Goal: Task Accomplishment & Management: Complete application form

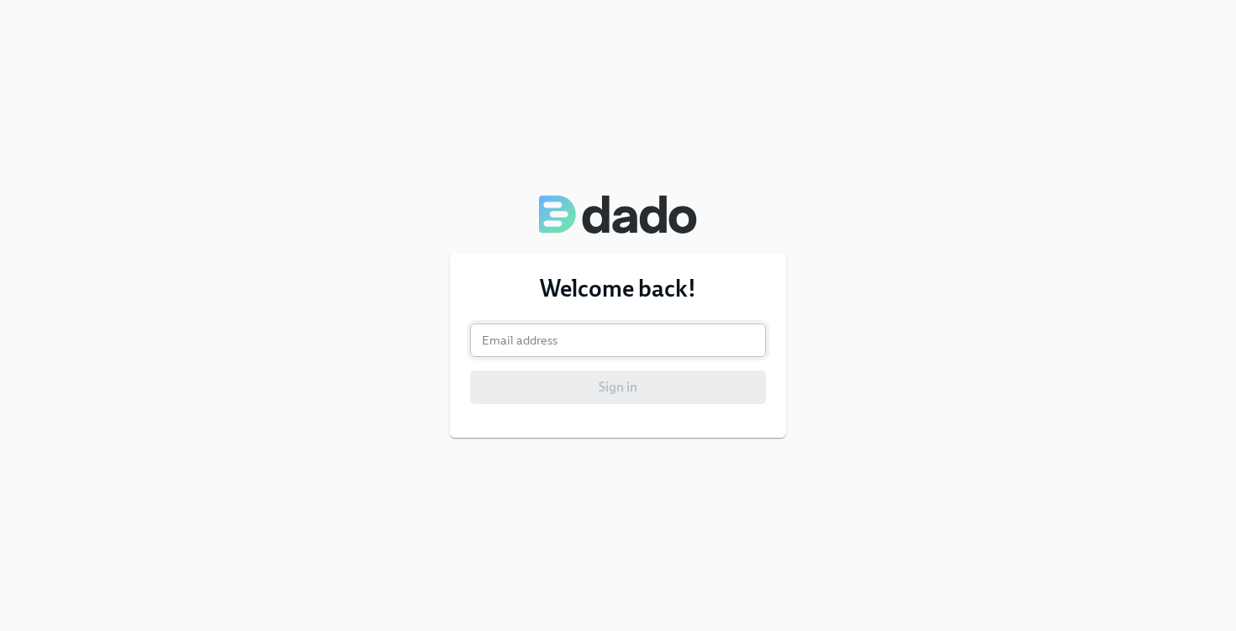
click at [541, 333] on input "email" at bounding box center [618, 341] width 296 height 34
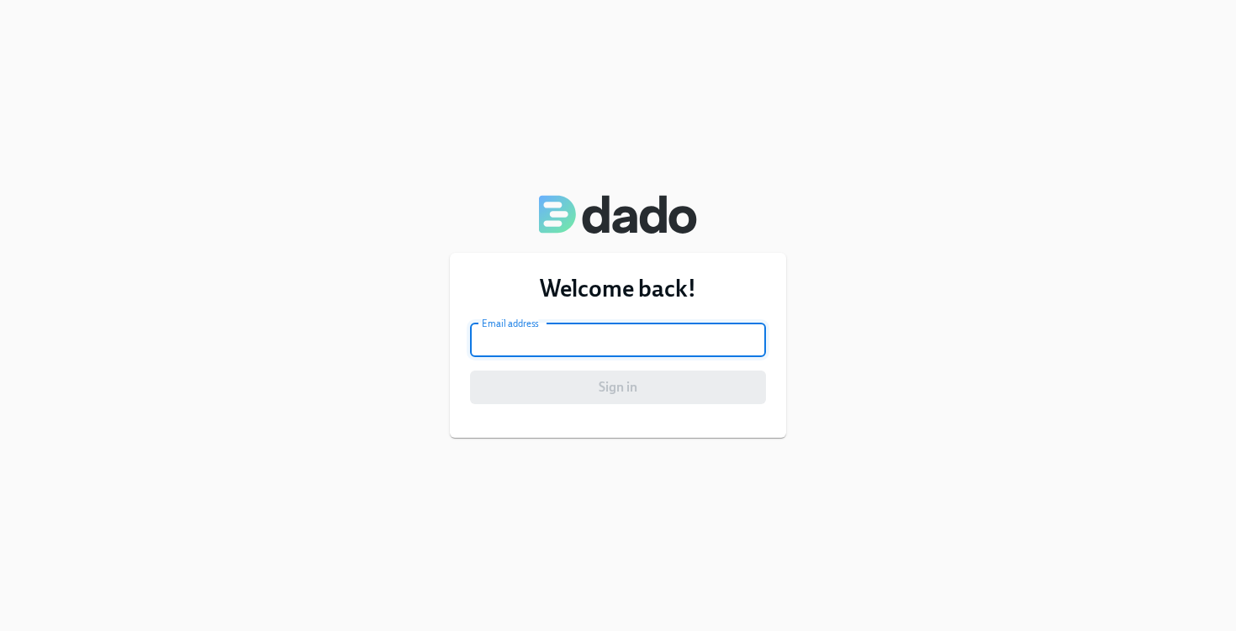
type input "[PERSON_NAME][EMAIL_ADDRESS][PERSON_NAME][DOMAIN_NAME]"
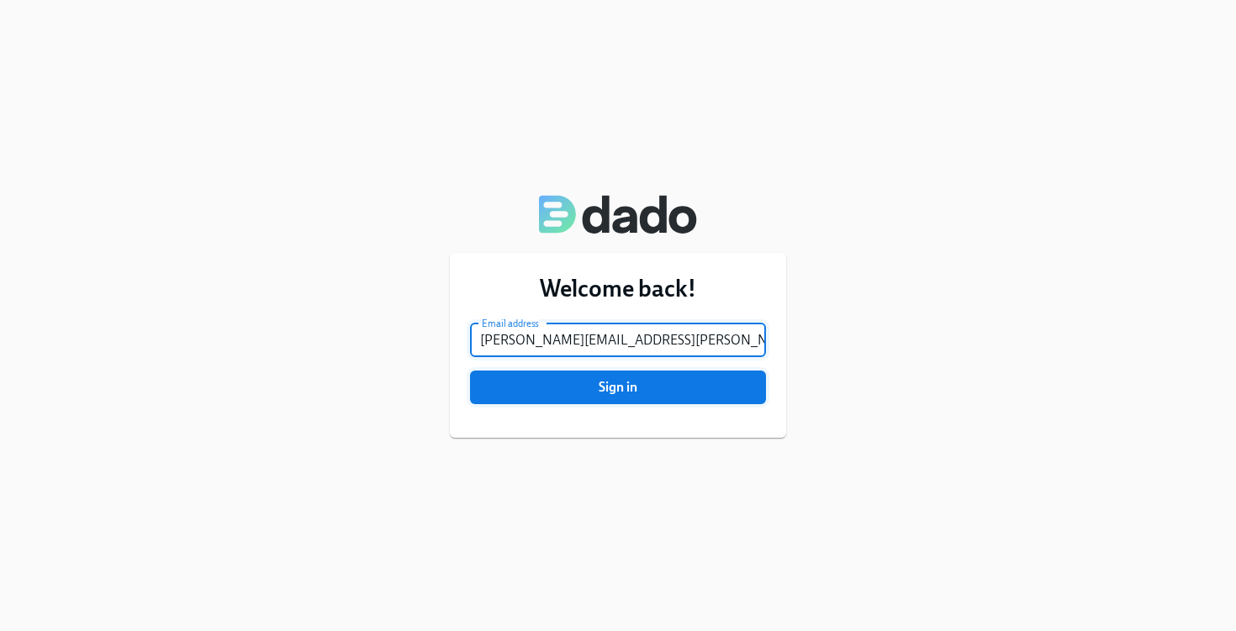
click at [556, 384] on span "Sign in" at bounding box center [618, 387] width 272 height 17
click at [470, 371] on button "Sign in" at bounding box center [618, 388] width 296 height 34
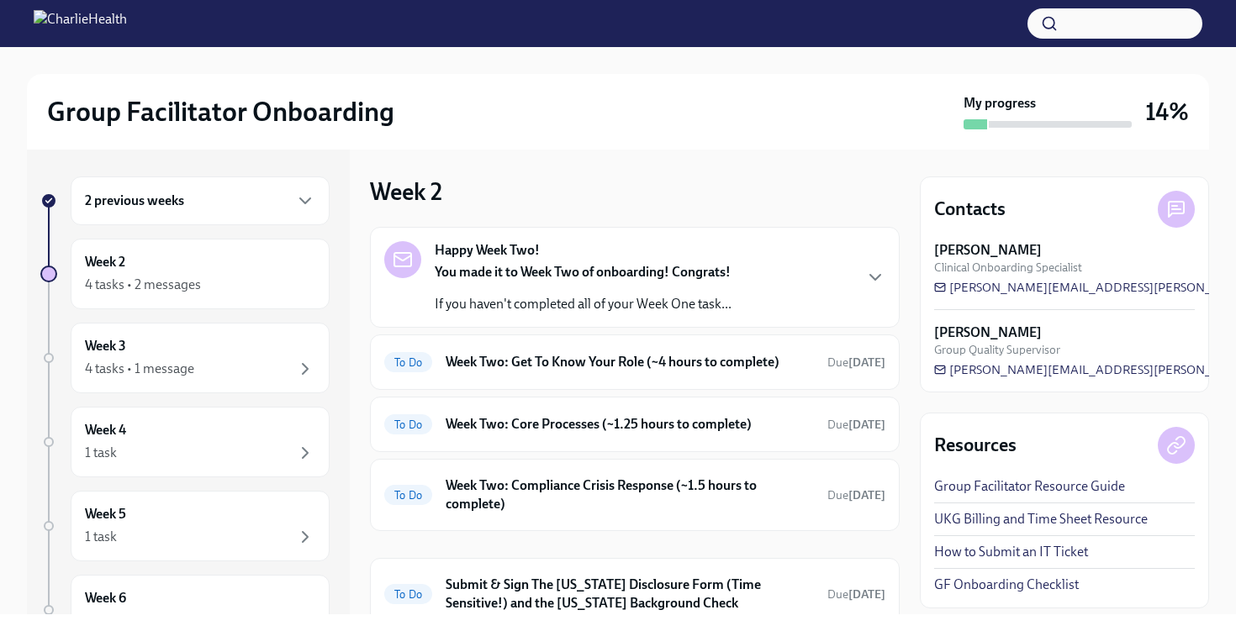
click at [196, 195] on div "2 previous weeks" at bounding box center [200, 201] width 230 height 20
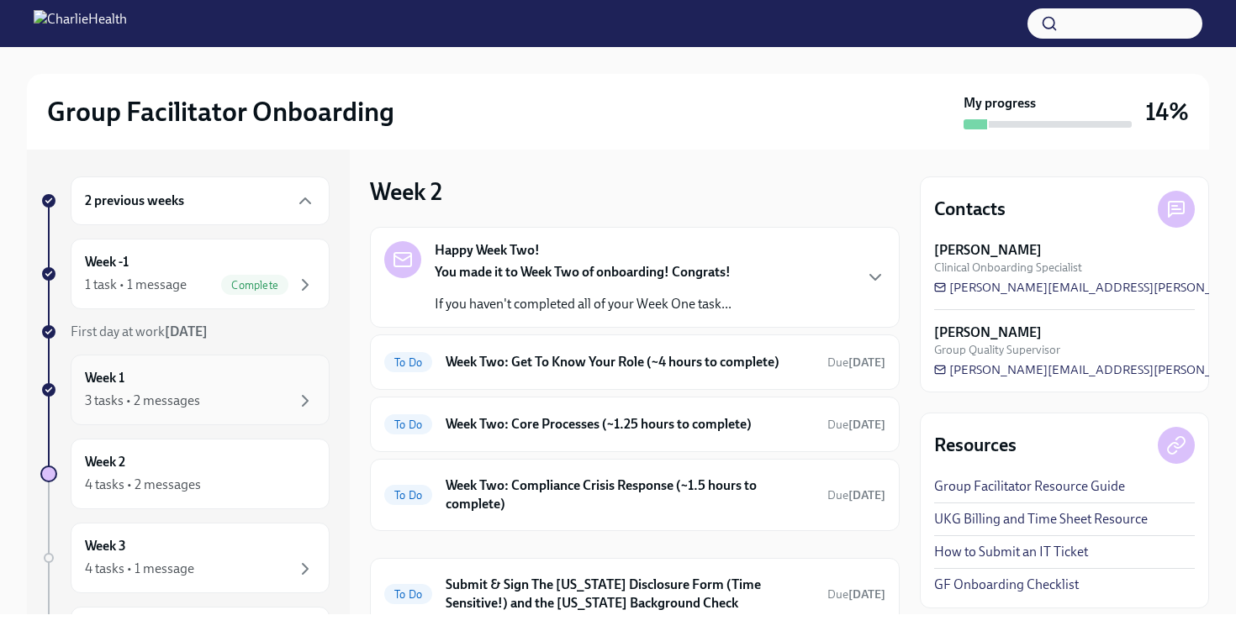
click at [159, 381] on div "Week 1 3 tasks • 2 messages" at bounding box center [200, 390] width 230 height 42
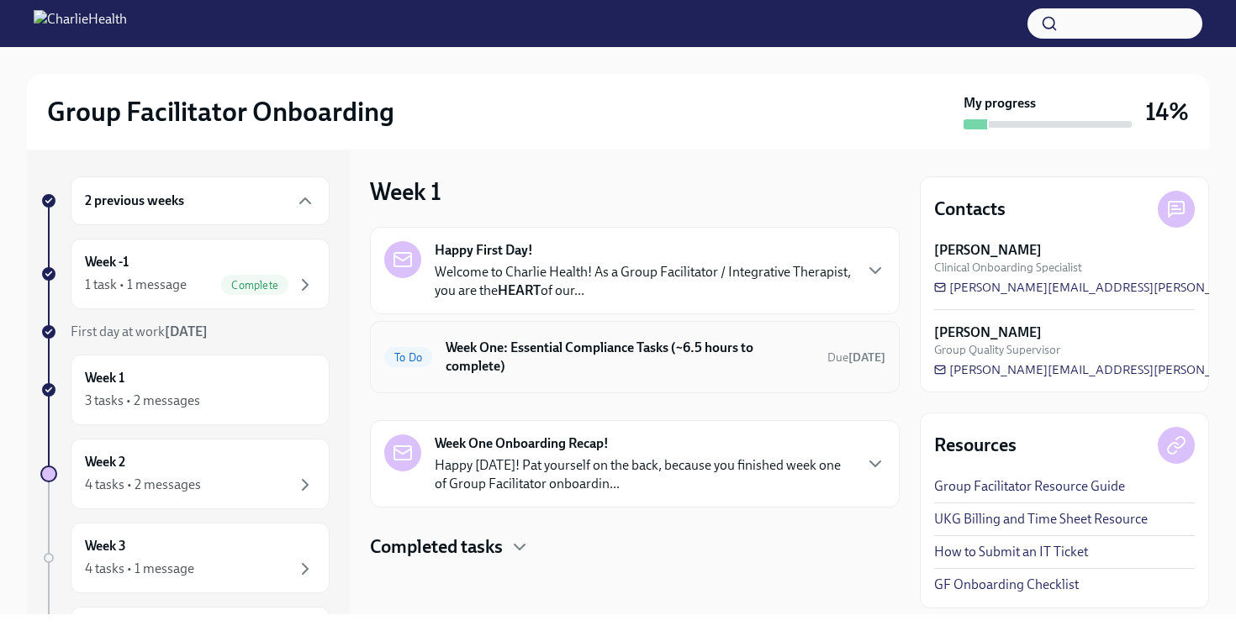
click at [552, 372] on h6 "Week One: Essential Compliance Tasks (~6.5 hours to complete)" at bounding box center [630, 357] width 368 height 37
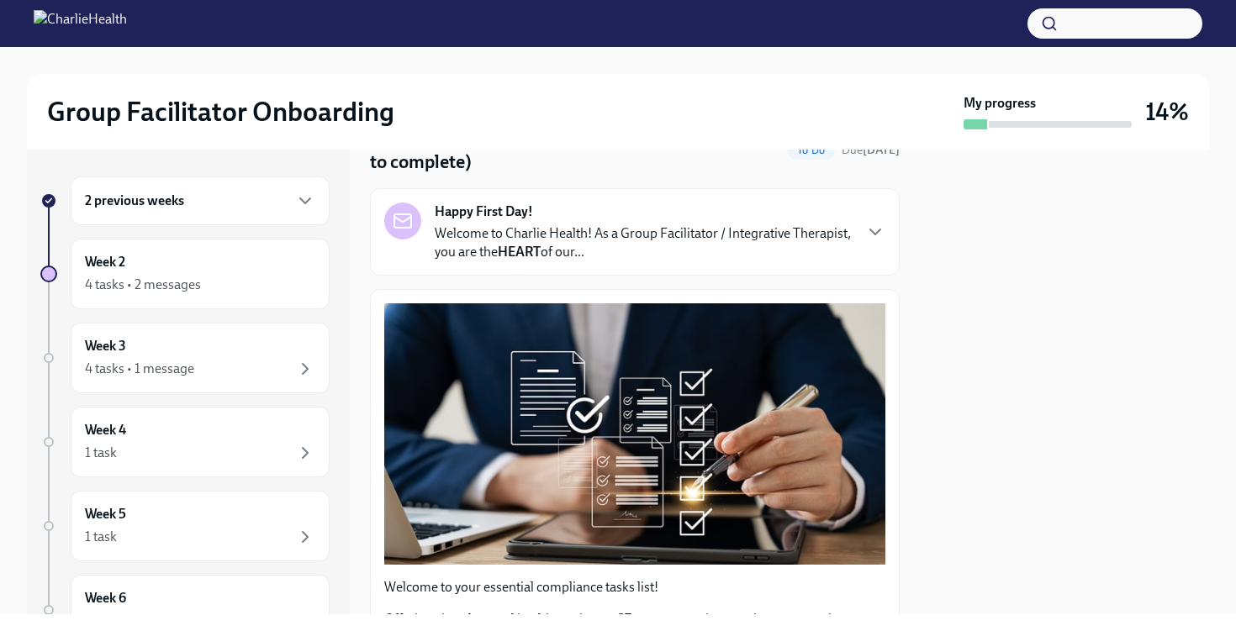
scroll to position [82, 0]
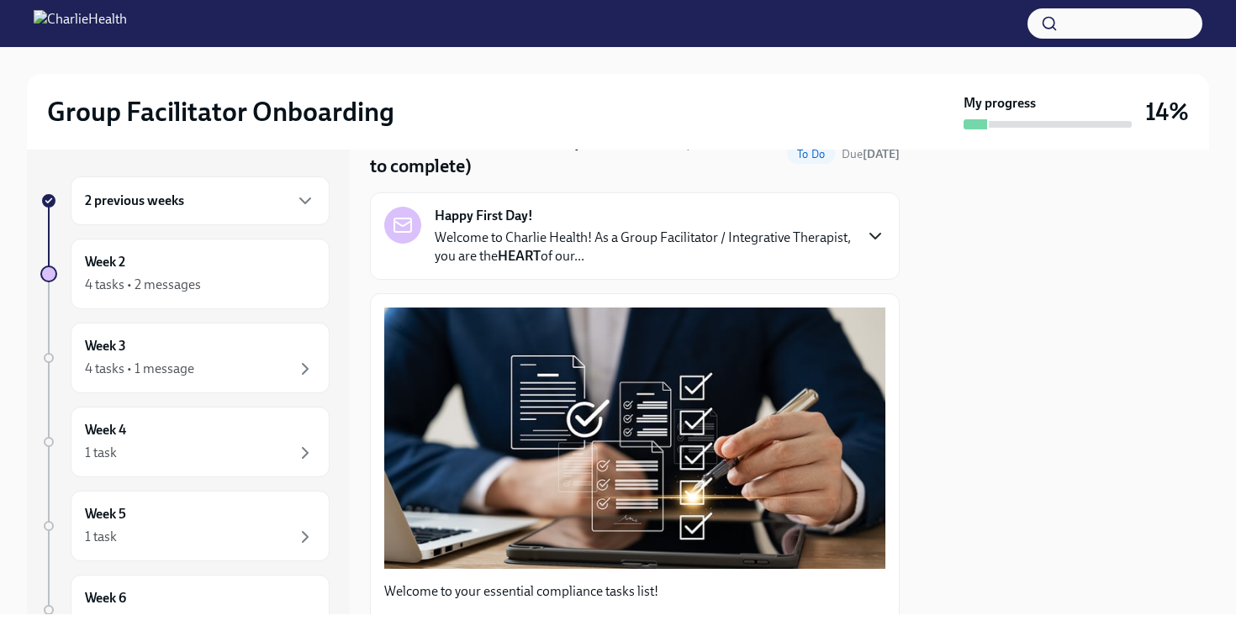
click at [866, 236] on icon "button" at bounding box center [875, 236] width 20 height 20
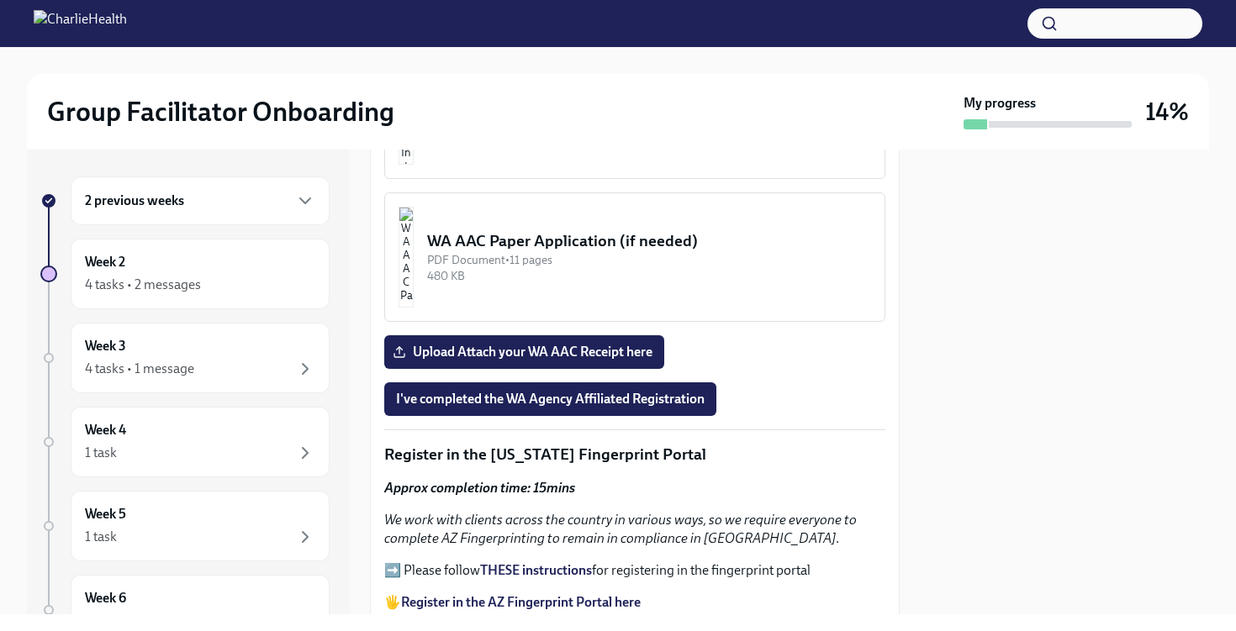
scroll to position [2228, 0]
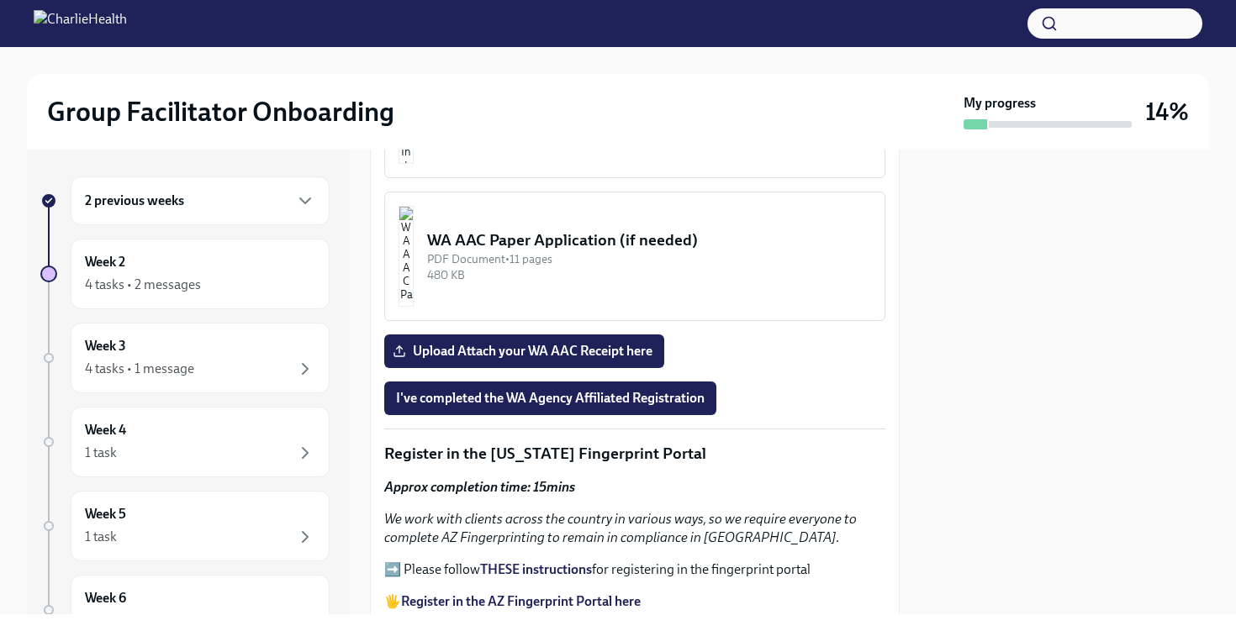
click at [414, 164] on img "button" at bounding box center [405, 113] width 15 height 101
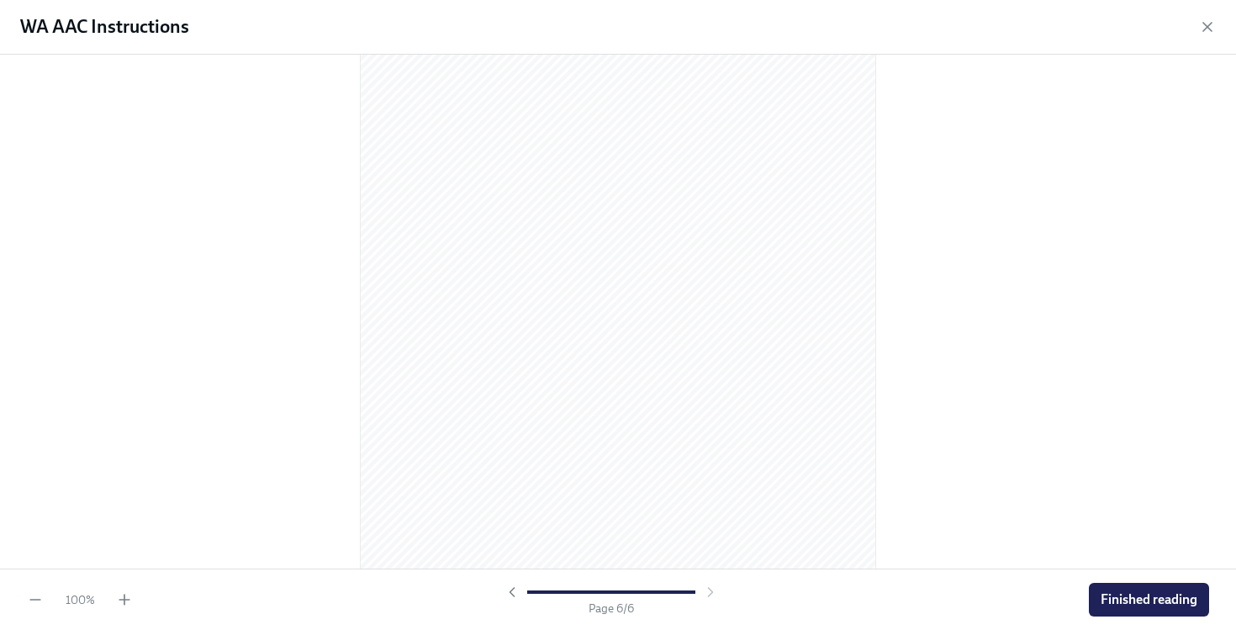
scroll to position [3551, 0]
click at [1116, 591] on span "Finished reading" at bounding box center [1148, 599] width 97 height 17
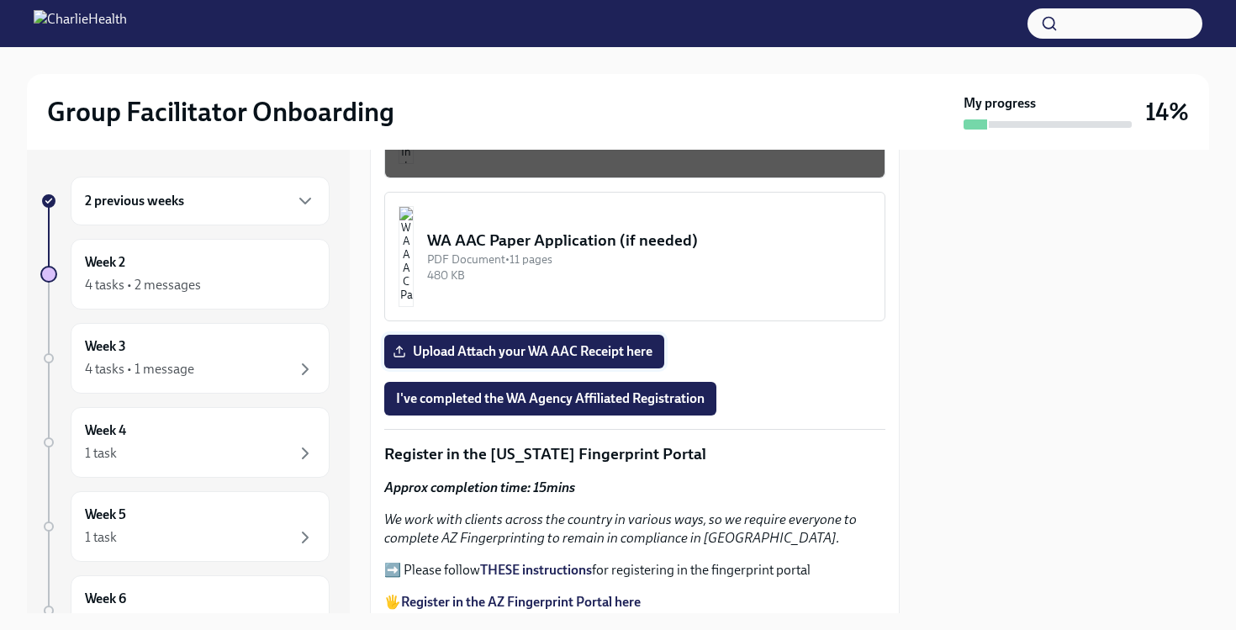
click at [599, 360] on span "Upload Attach your WA AAC Receipt here" at bounding box center [524, 351] width 256 height 17
click at [0, 0] on input "Upload Attach your WA AAC Receipt here" at bounding box center [0, 0] width 0 height 0
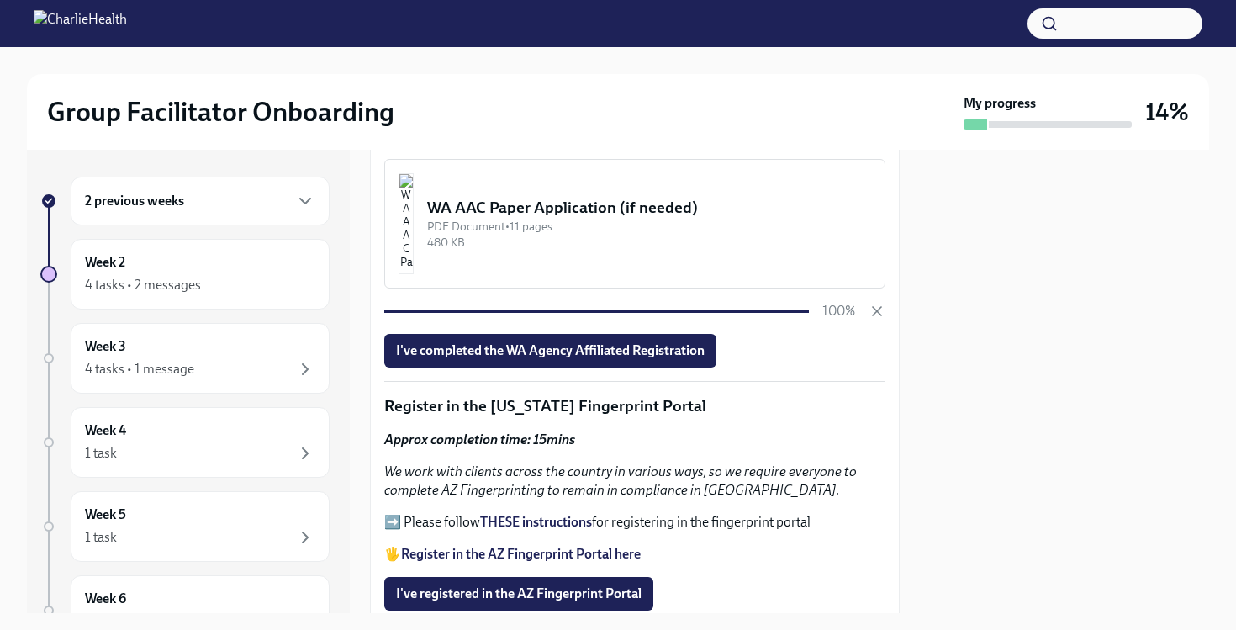
scroll to position [2262, 0]
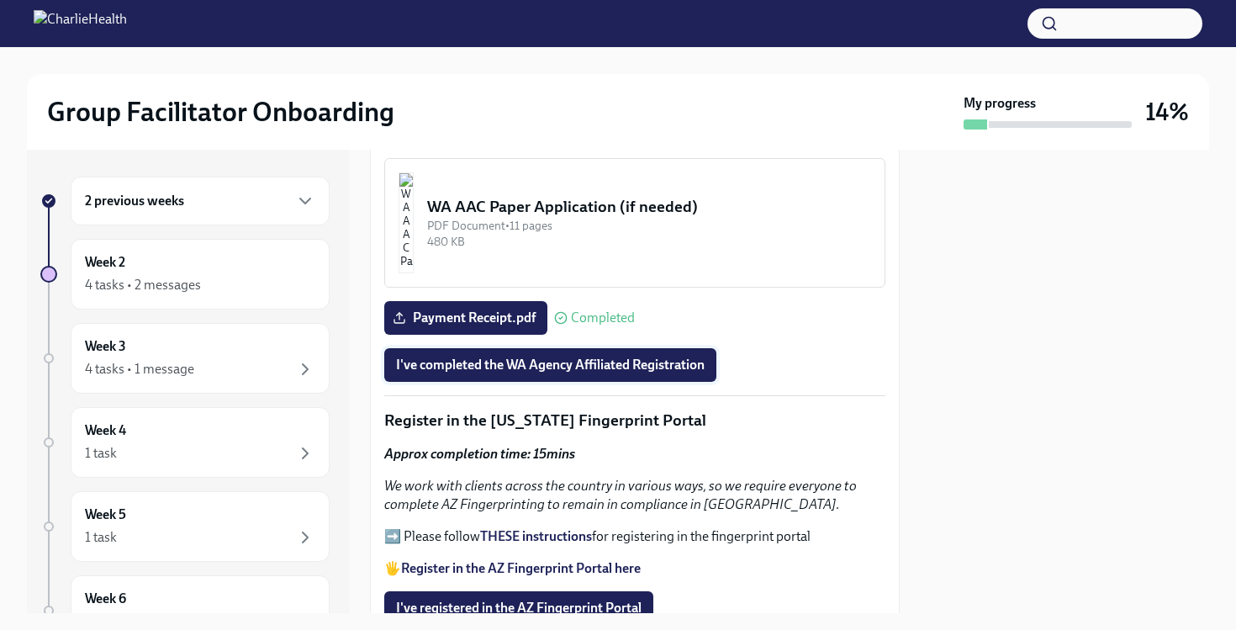
click at [635, 382] on button "I've completed the WA Agency Affiliated Registration" at bounding box center [550, 365] width 332 height 34
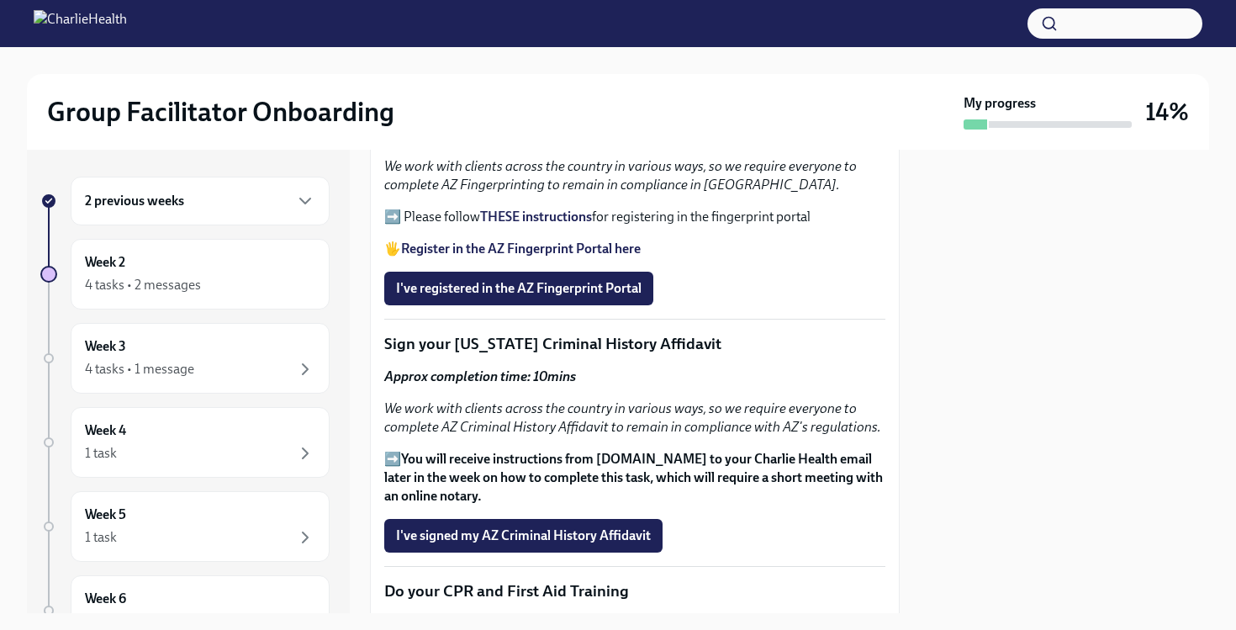
scroll to position [2596, 0]
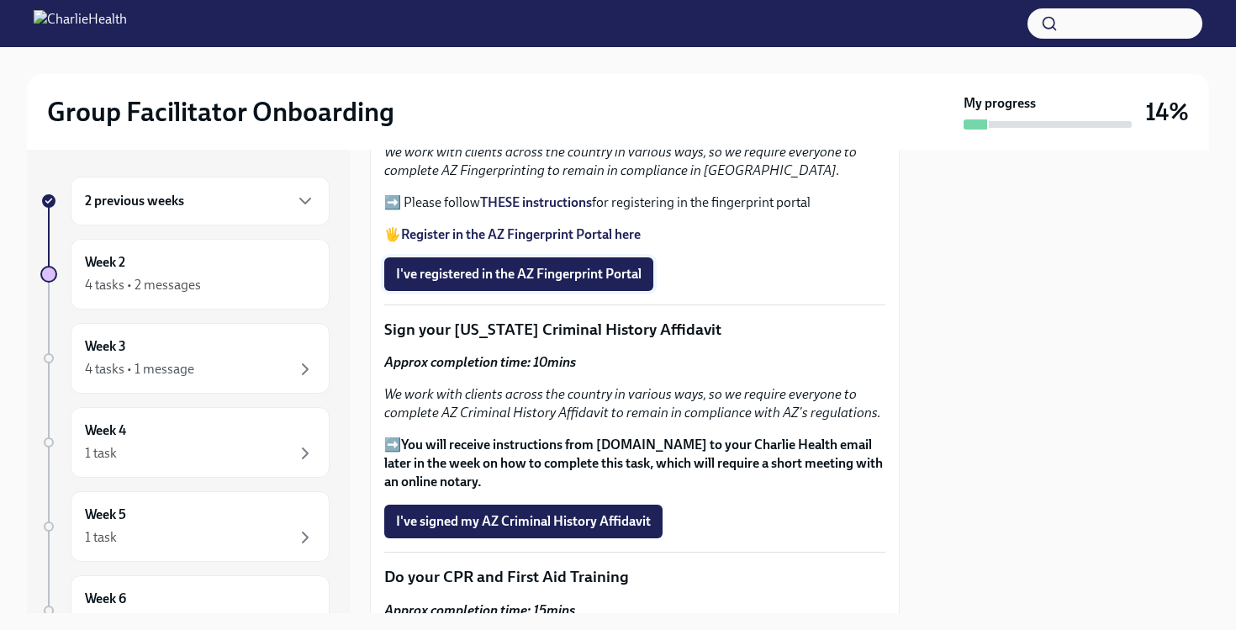
click at [546, 282] on span "I've registered in the AZ Fingerprint Portal" at bounding box center [518, 274] width 245 height 17
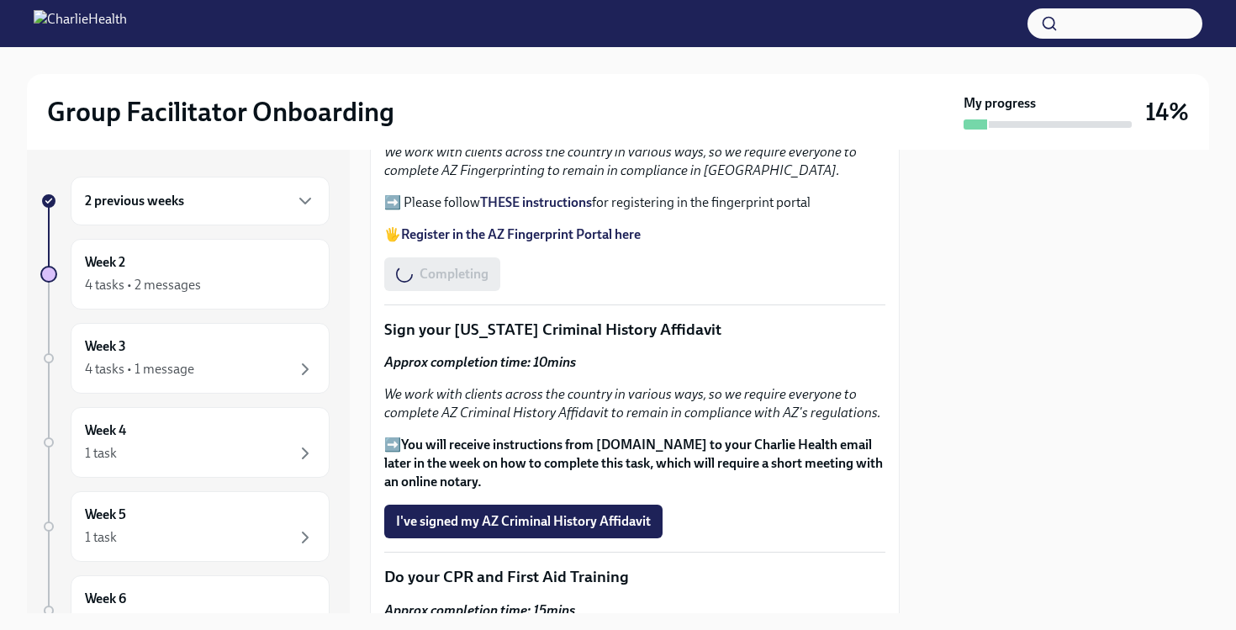
click at [548, 387] on div "Welcome to your essential compliance tasks list! Offering virtual mental health…" at bounding box center [634, 54] width 501 height 3351
click at [548, 242] on strong "Register in the AZ Fingerprint Portal here" at bounding box center [521, 234] width 240 height 16
click at [537, 291] on div "I've registered in the AZ Fingerprint Portal Completed" at bounding box center [562, 274] width 356 height 34
click at [504, 210] on strong "THESE instructions" at bounding box center [536, 202] width 112 height 16
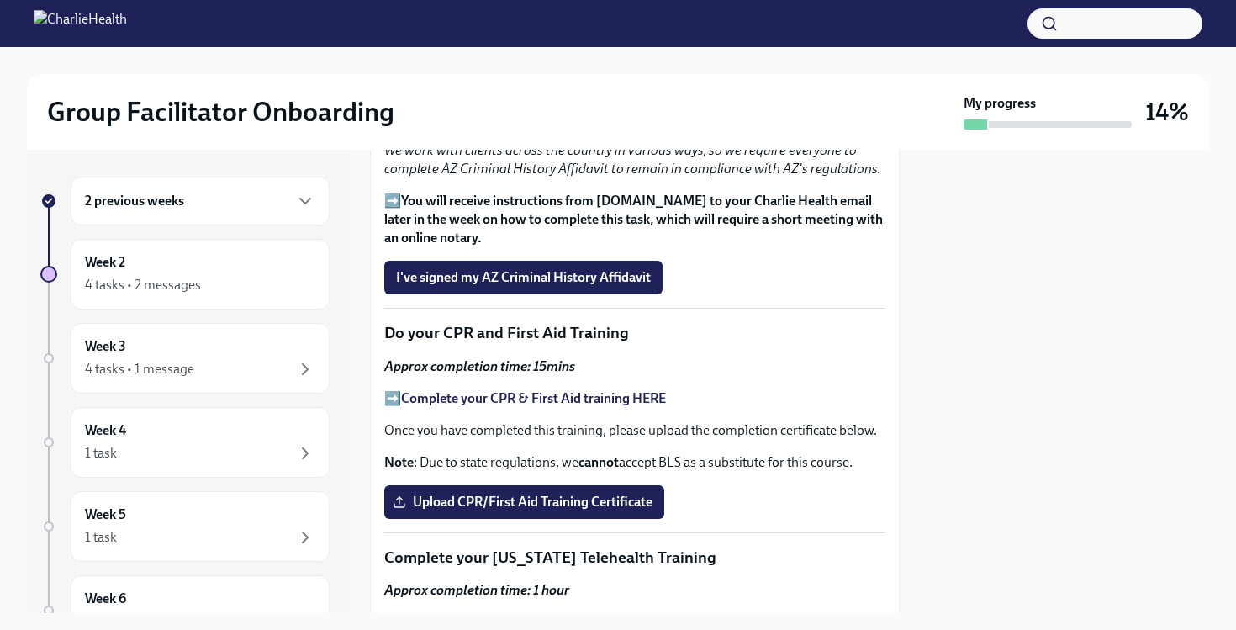
scroll to position [2829, 0]
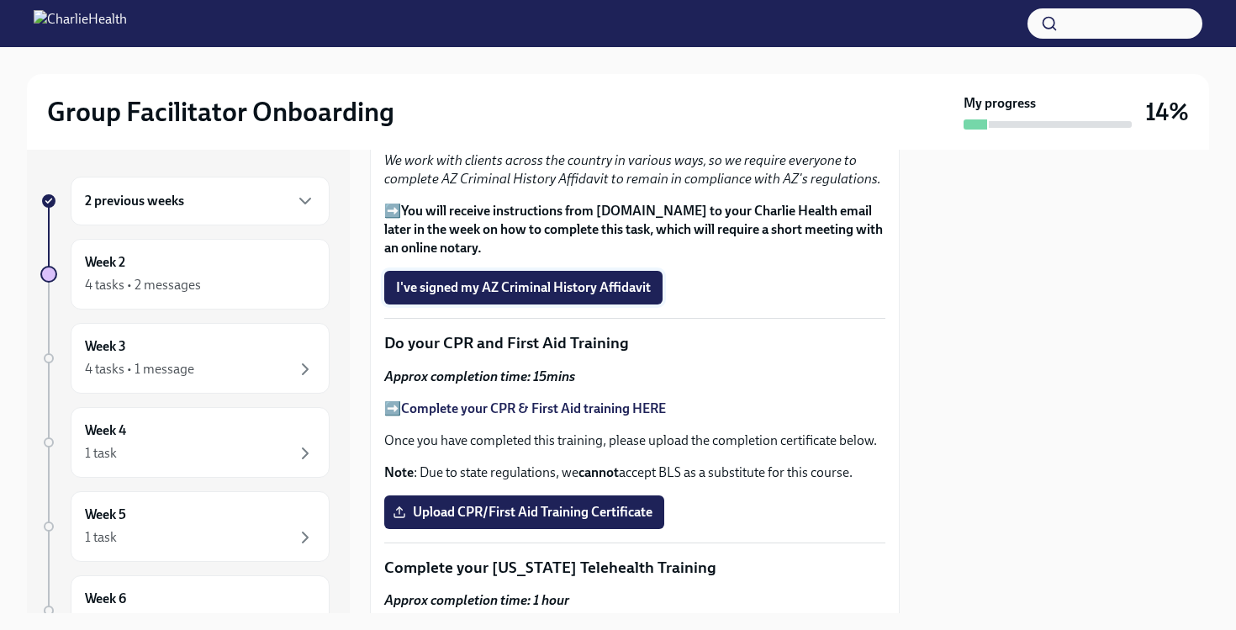
click at [614, 296] on span "I've signed my AZ Criminal History Affidavit" at bounding box center [523, 287] width 255 height 17
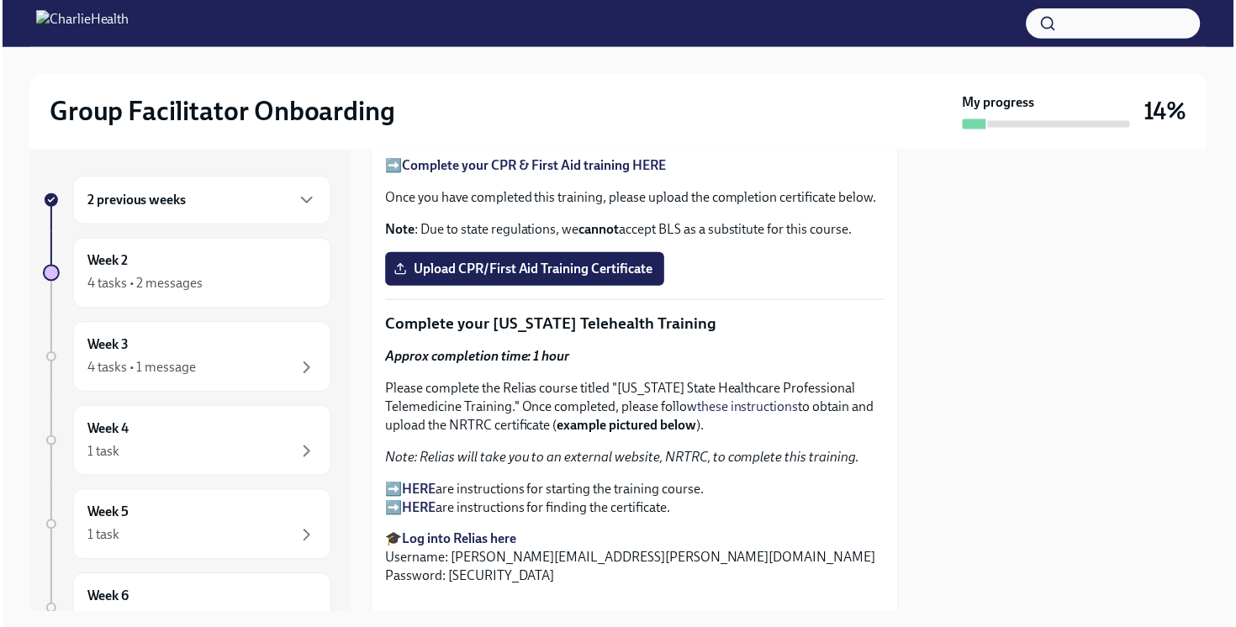
scroll to position [3076, 0]
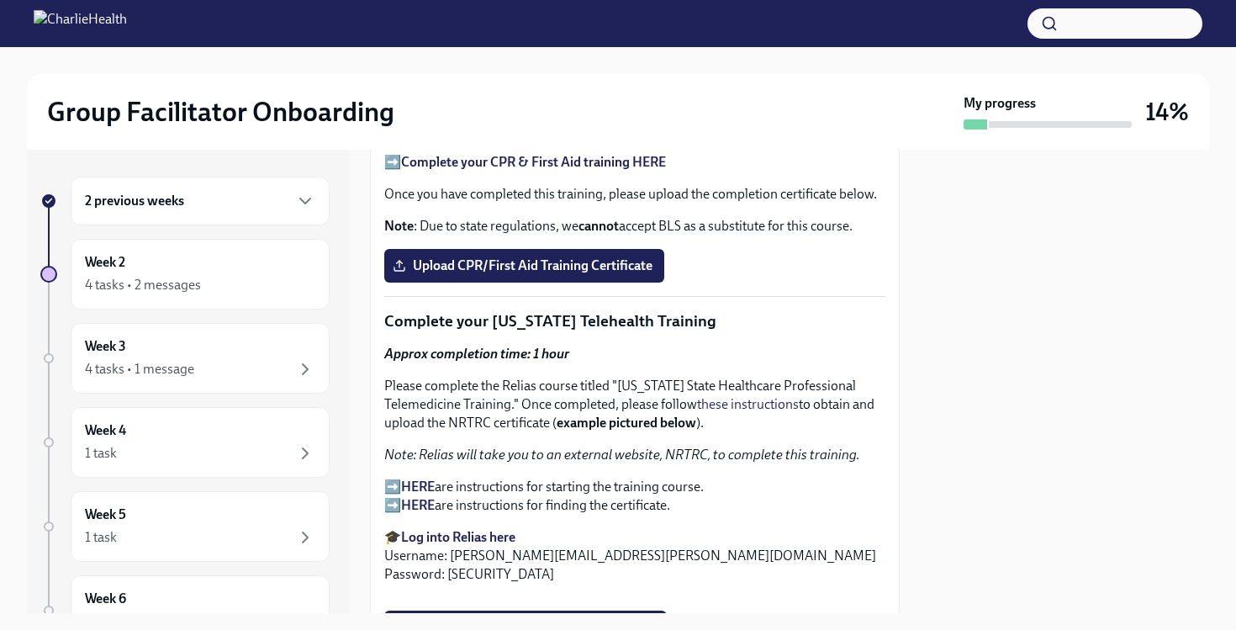
click at [606, 170] on strong "Complete your CPR & First Aid training HERE" at bounding box center [533, 162] width 265 height 16
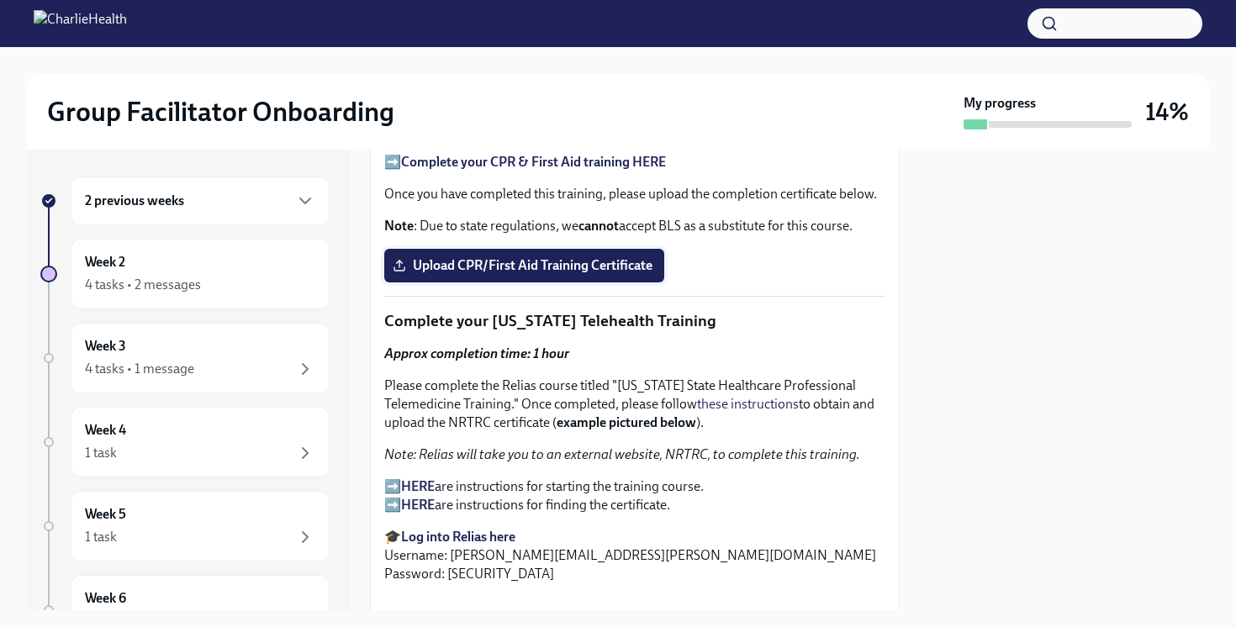
click at [573, 274] on span "Upload CPR/First Aid Training Certificate" at bounding box center [524, 265] width 256 height 17
click at [0, 0] on input "Upload CPR/First Aid Training Certificate" at bounding box center [0, 0] width 0 height 0
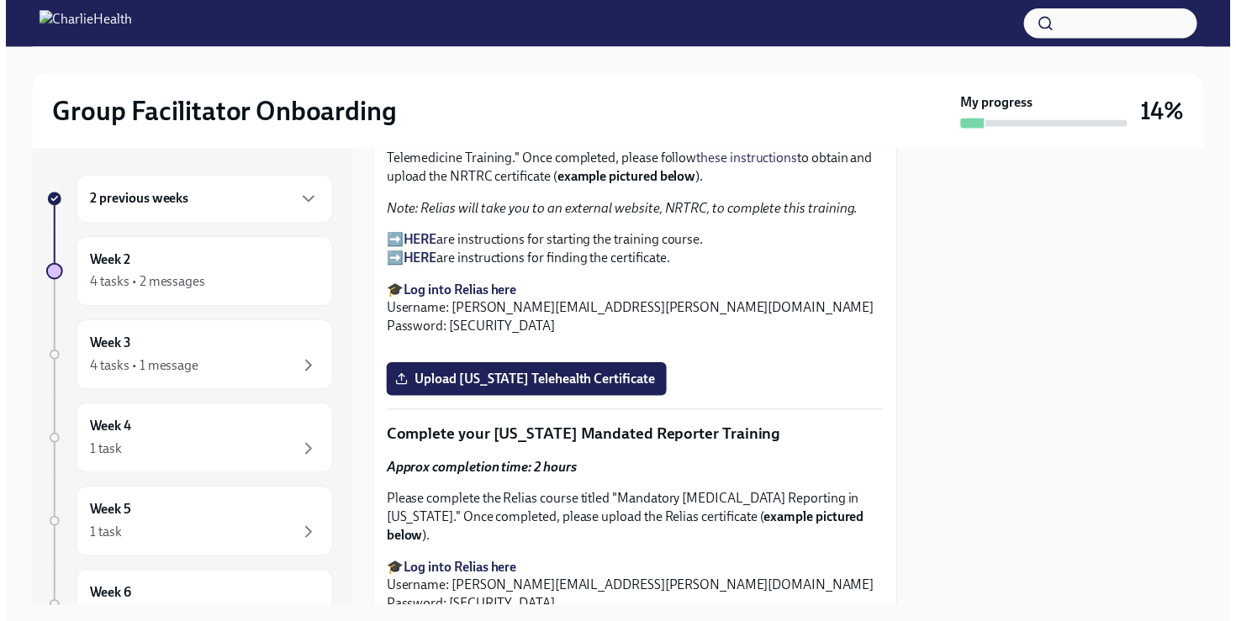
scroll to position [3364, 0]
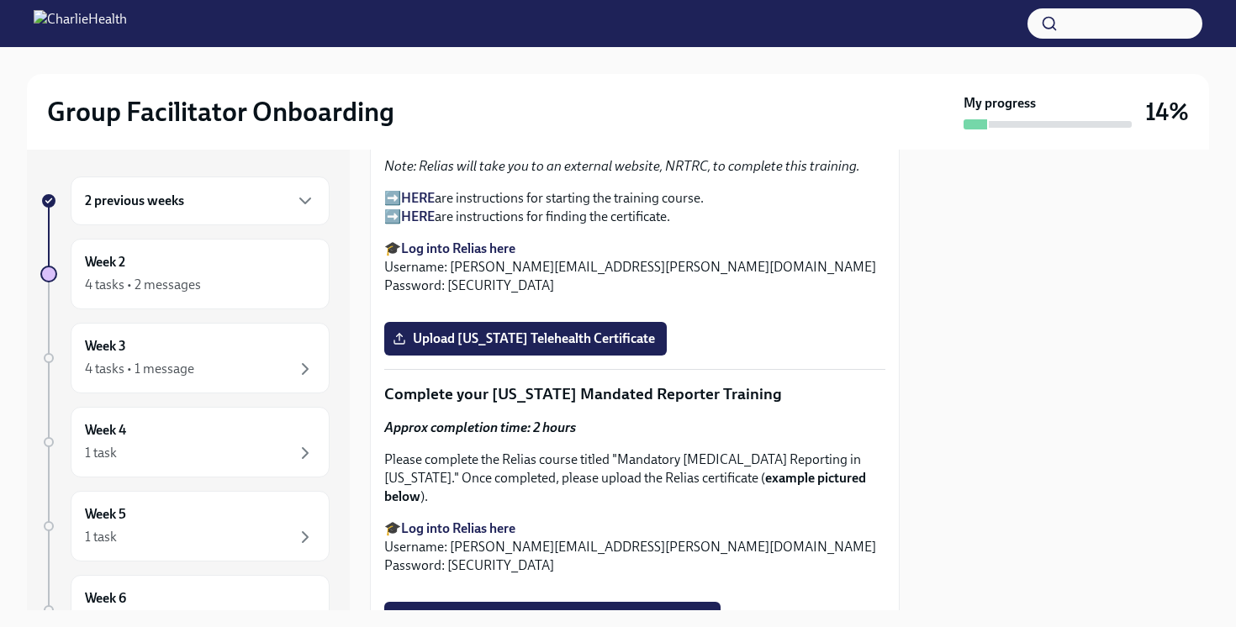
click at [422, 256] on strong "Log into Relias here" at bounding box center [458, 248] width 114 height 16
click at [418, 206] on strong "HERE" at bounding box center [418, 198] width 34 height 16
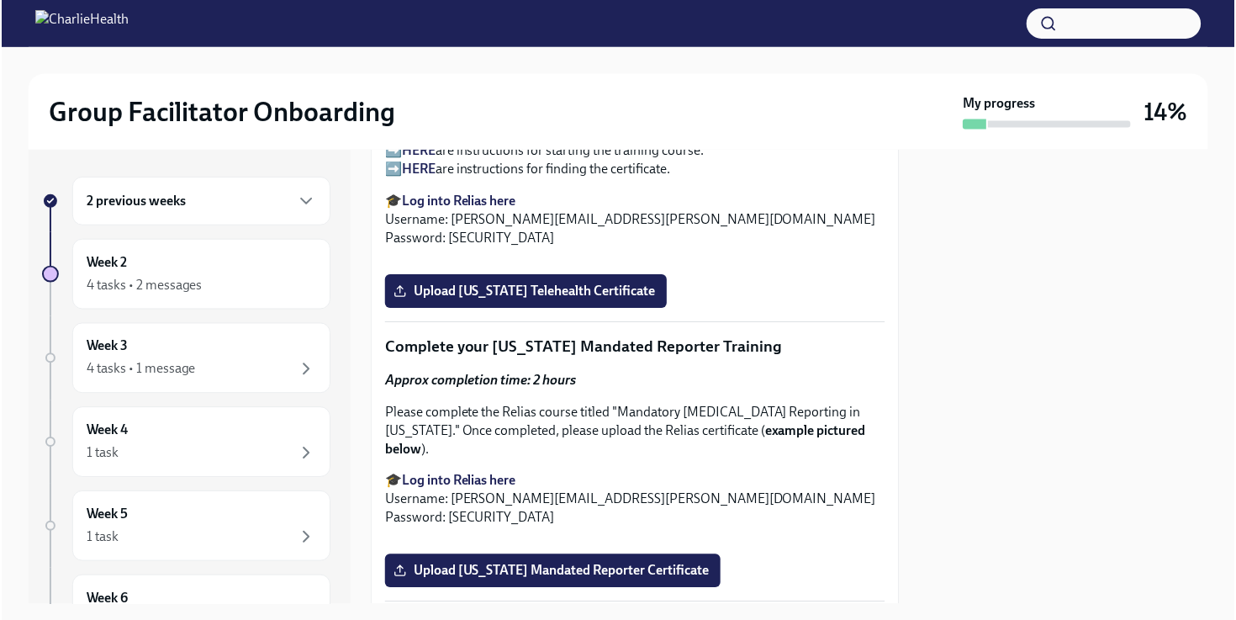
scroll to position [3385, 0]
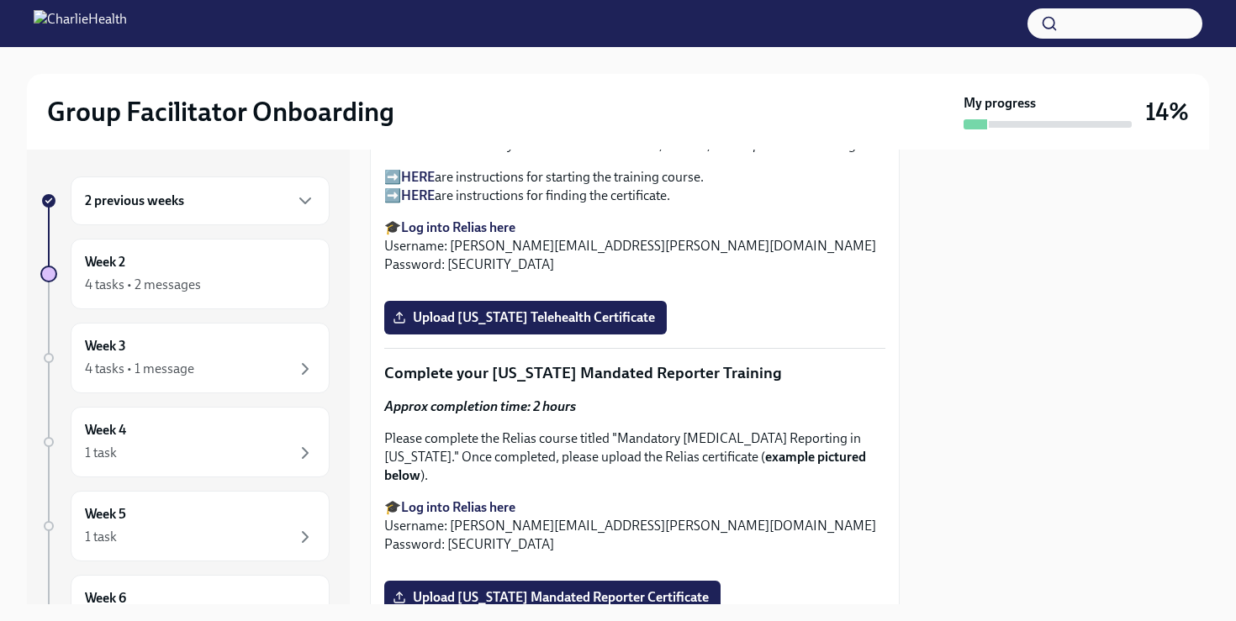
click at [420, 185] on strong "HERE" at bounding box center [418, 177] width 34 height 16
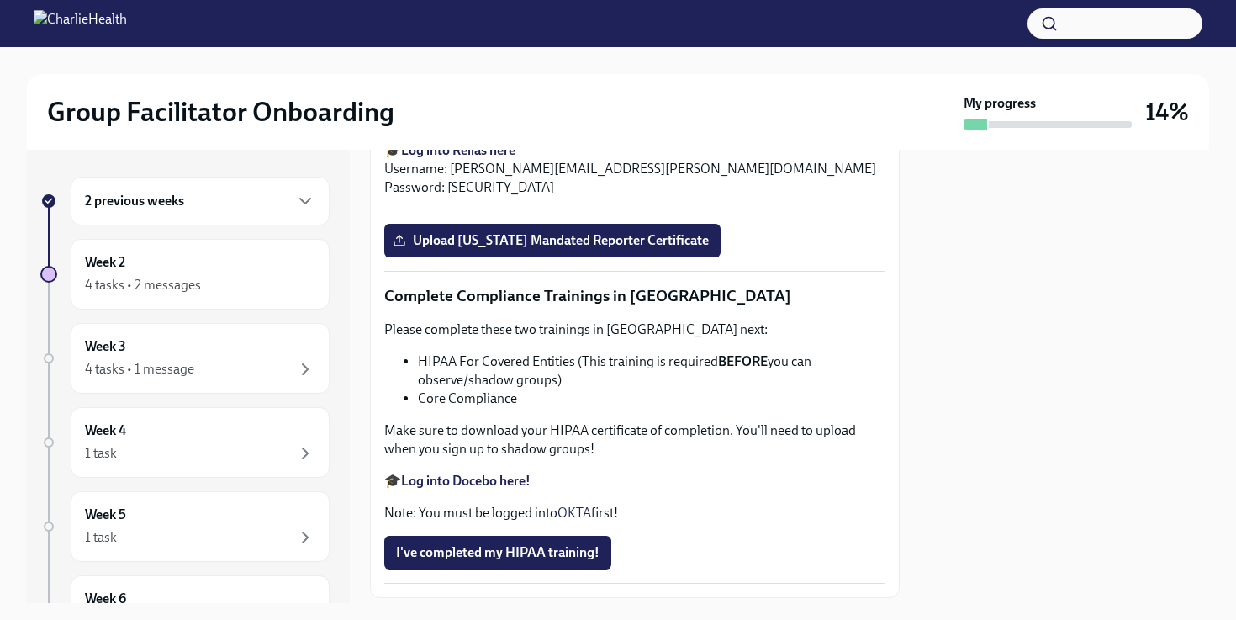
scroll to position [3753, 0]
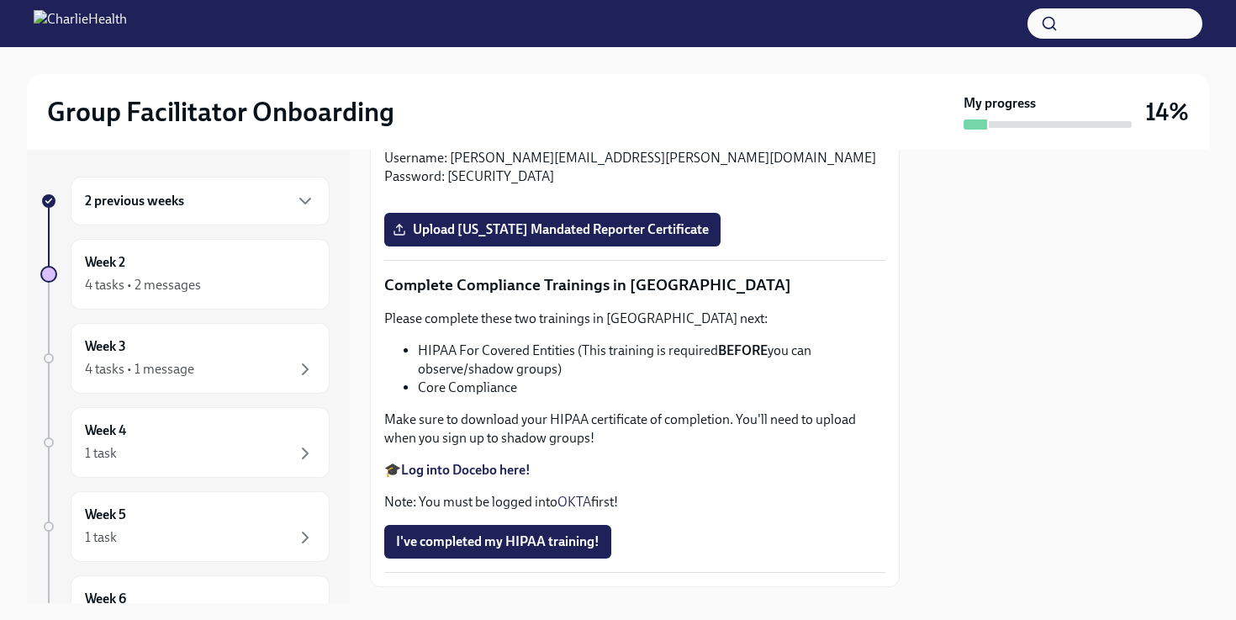
click at [0, 0] on input "Upload Washington Telehealth Certificate" at bounding box center [0, 0] width 0 height 0
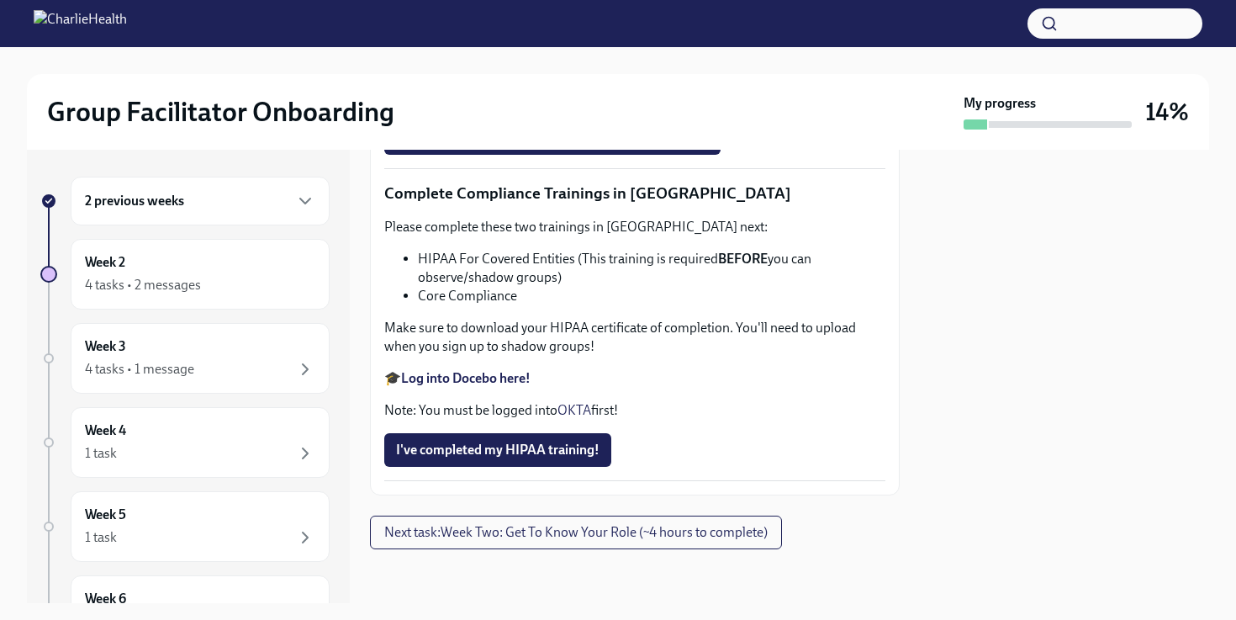
scroll to position [4375, 0]
click at [590, 146] on span "Upload Pennsylvania Mandated Reporter Certificate" at bounding box center [552, 137] width 313 height 17
click at [0, 0] on input "Upload Pennsylvania Mandated Reporter Certificate" at bounding box center [0, 0] width 0 height 0
click at [499, 386] on strong "Log into Docebo here!" at bounding box center [465, 378] width 129 height 16
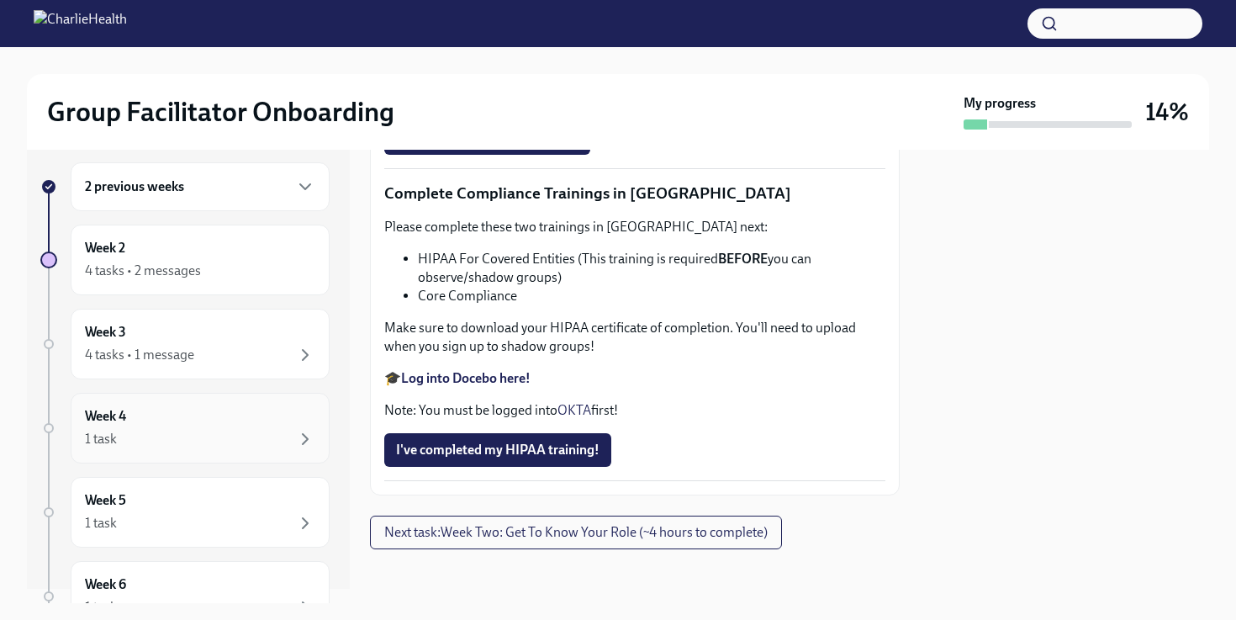
scroll to position [0, 0]
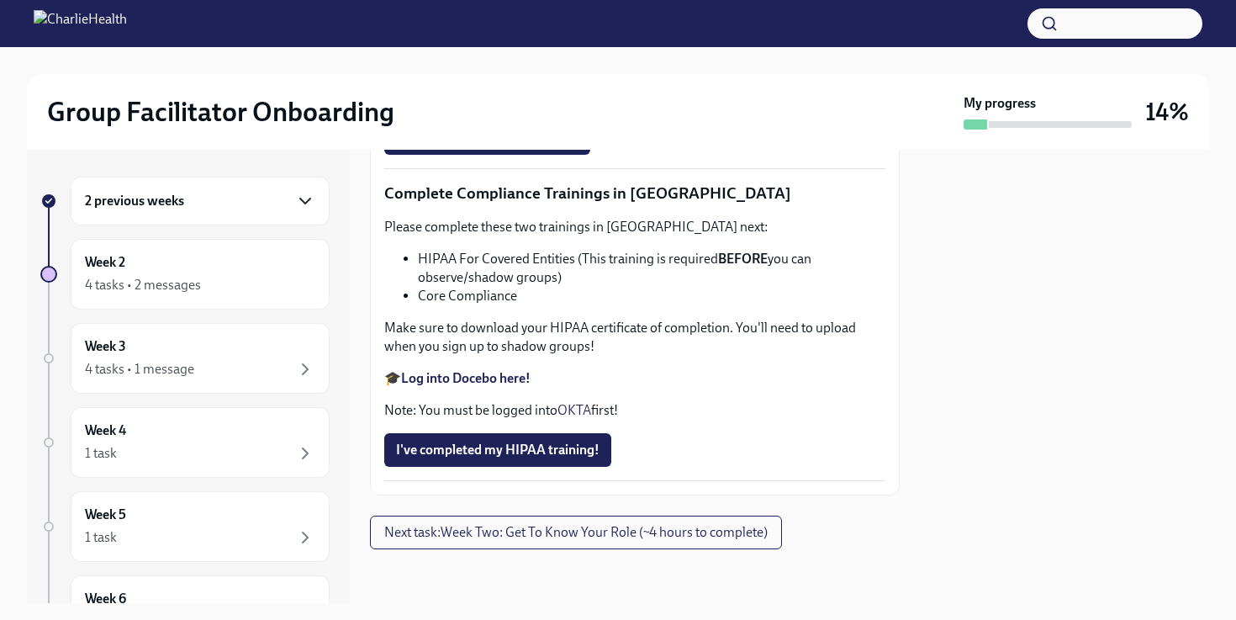
click at [304, 191] on icon "button" at bounding box center [305, 201] width 20 height 20
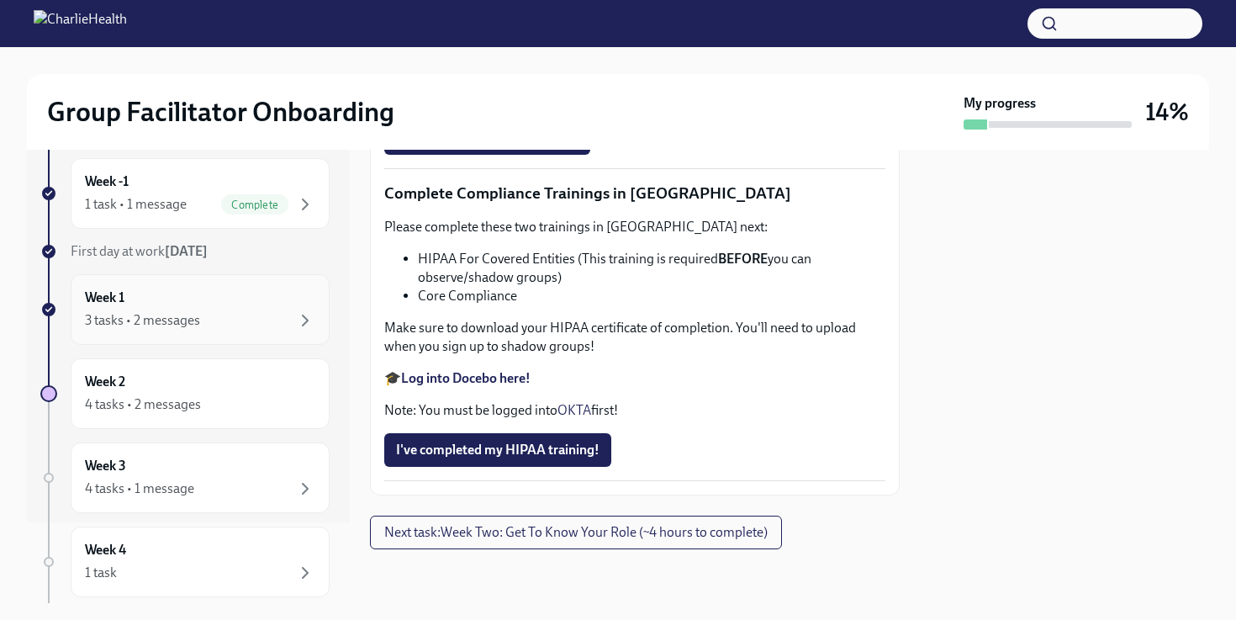
scroll to position [82, 0]
click at [534, 464] on button "I've completed my HIPAA training!" at bounding box center [497, 450] width 227 height 34
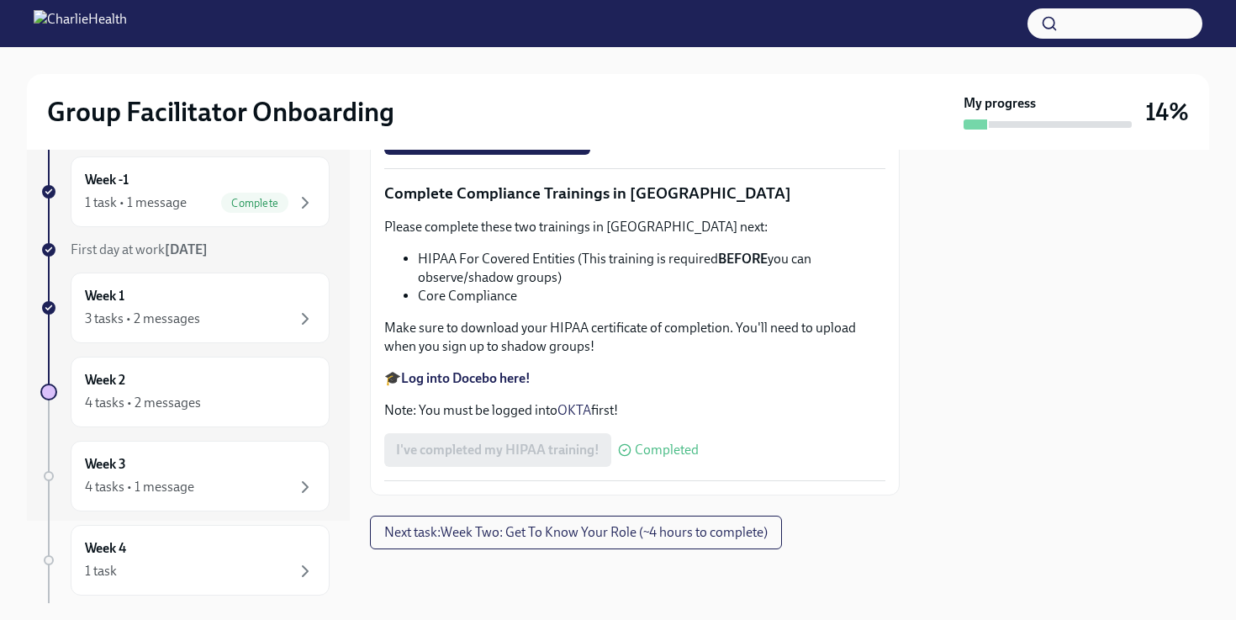
scroll to position [4743, 0]
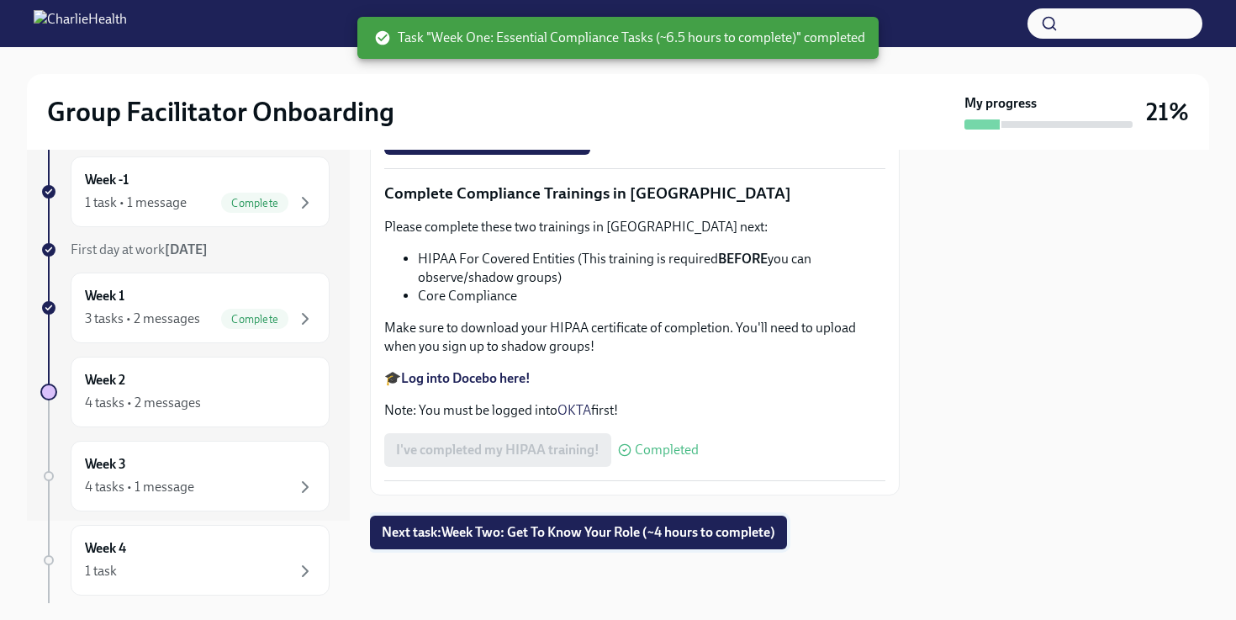
click at [554, 531] on span "Next task : Week Two: Get To Know Your Role (~4 hours to complete)" at bounding box center [578, 532] width 393 height 17
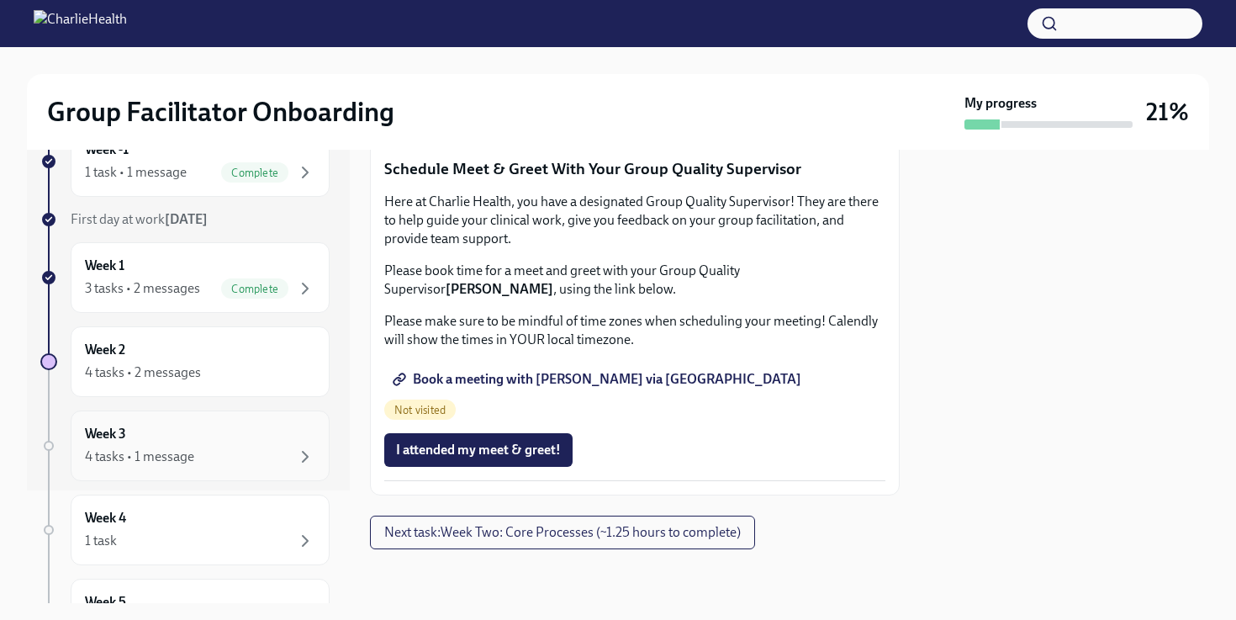
scroll to position [115, 0]
click at [242, 441] on div "Week 3 4 tasks • 1 message" at bounding box center [200, 443] width 230 height 42
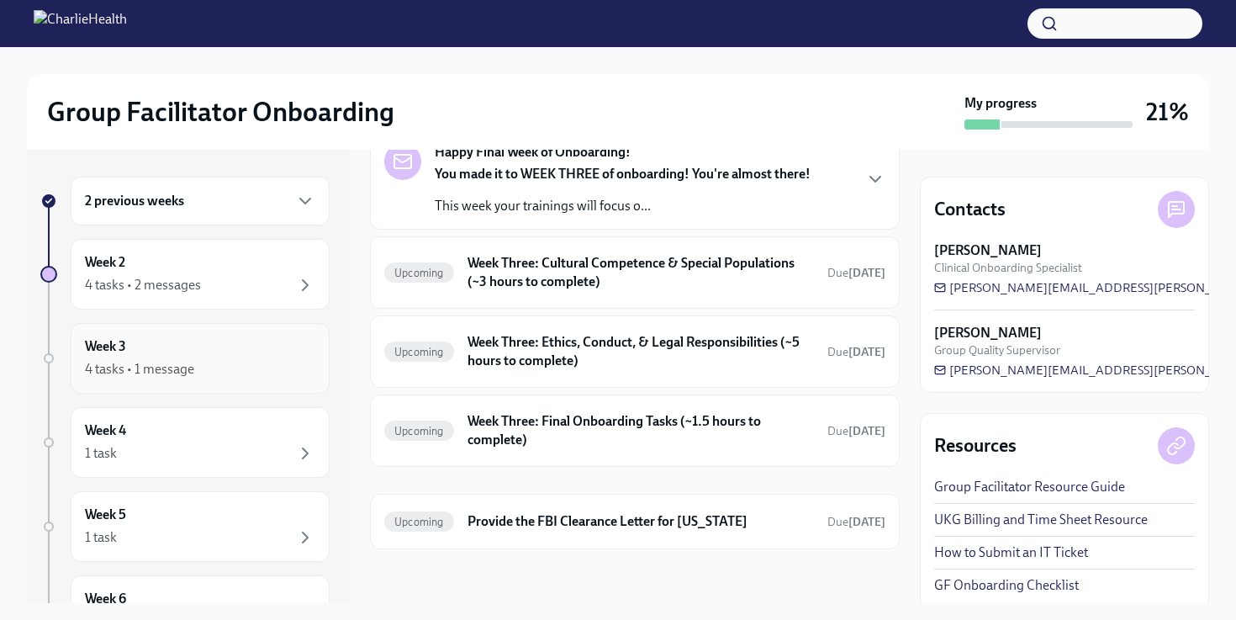
click at [224, 348] on div "Week 3 4 tasks • 1 message" at bounding box center [200, 358] width 230 height 42
click at [207, 296] on div "Week 2 4 tasks • 2 messages" at bounding box center [200, 274] width 259 height 71
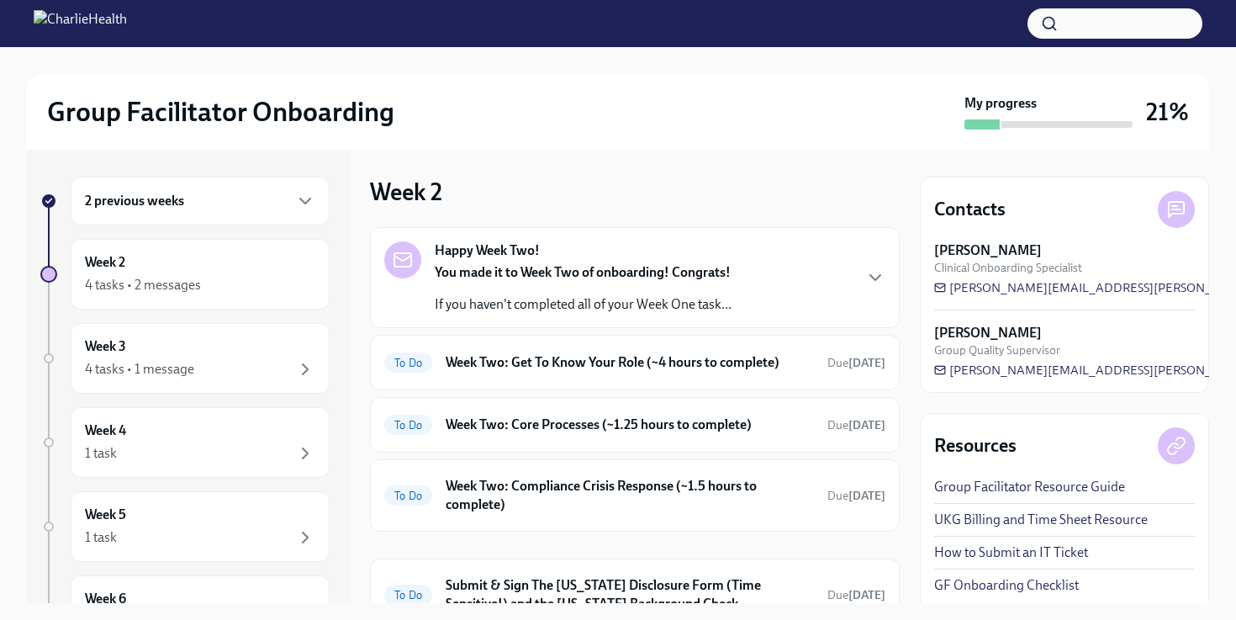
click at [533, 280] on p "You made it to Week Two of onboarding! Congrats!" at bounding box center [583, 272] width 297 height 18
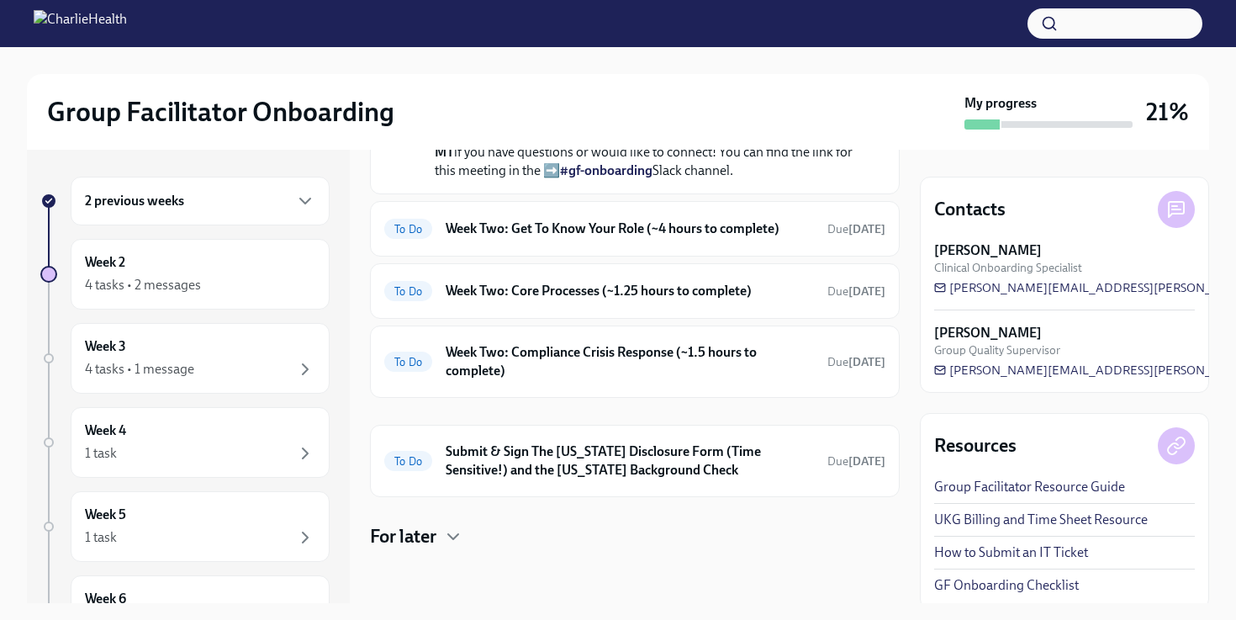
scroll to position [519, 0]
click at [215, 199] on div "2 previous weeks" at bounding box center [200, 201] width 230 height 20
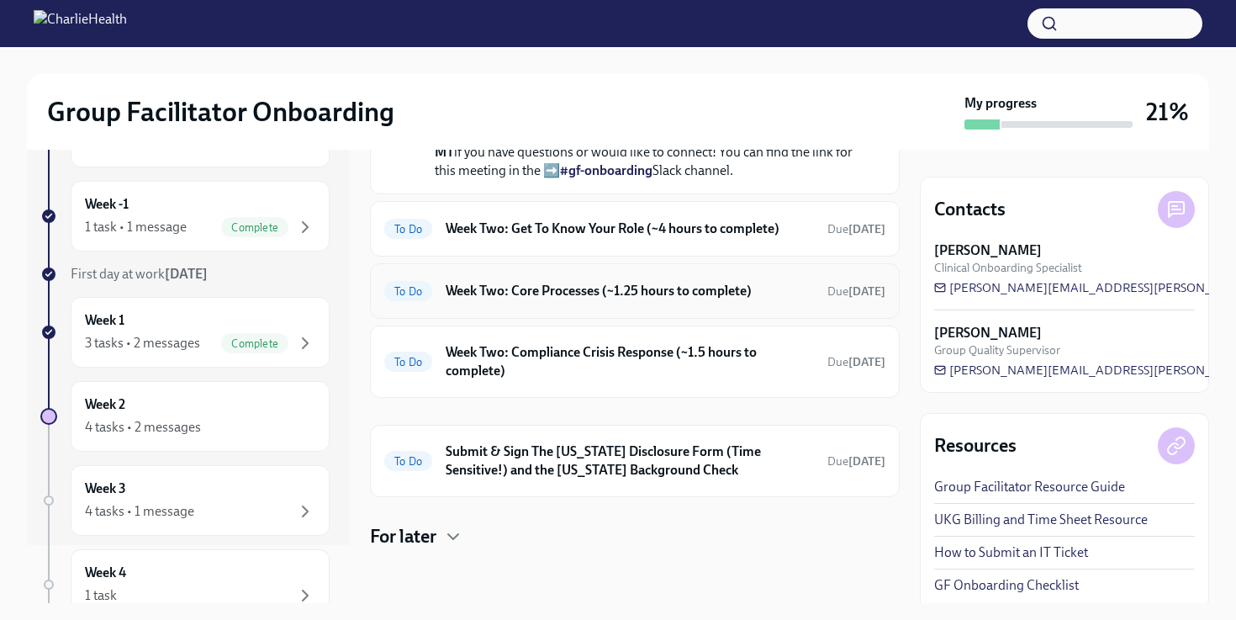
scroll to position [642, 0]
click at [573, 479] on h6 "Submit & Sign The Utah Disclosure Form (Time Sensitive!) and the Louisiana Back…" at bounding box center [630, 460] width 368 height 37
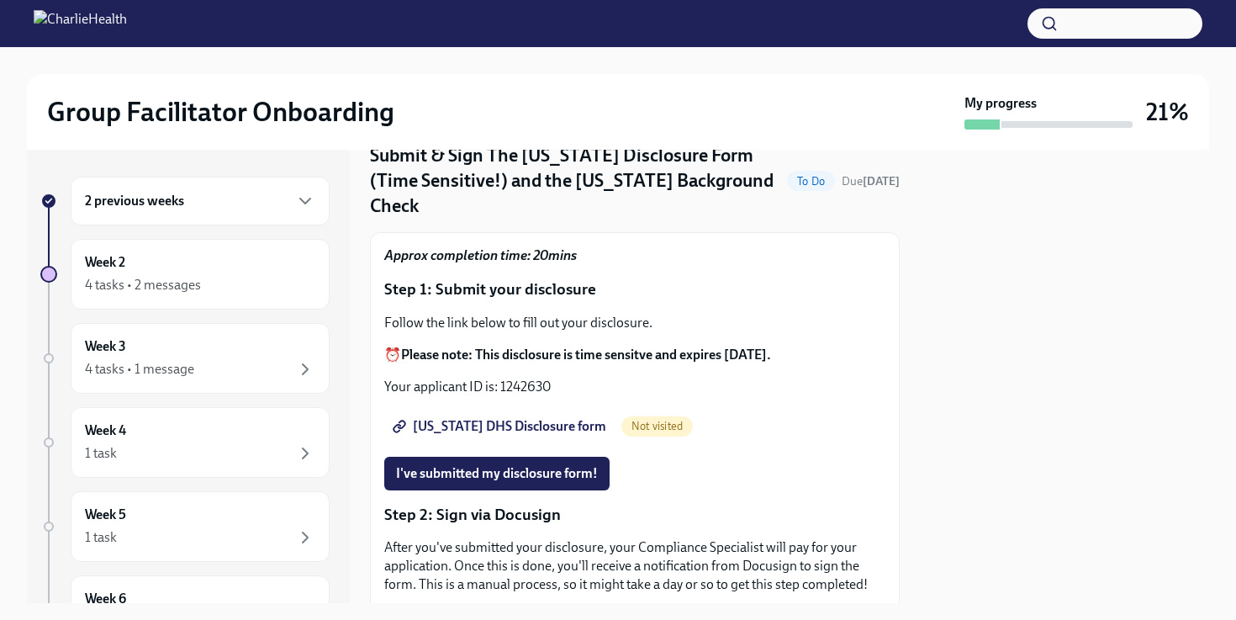
scroll to position [116, 0]
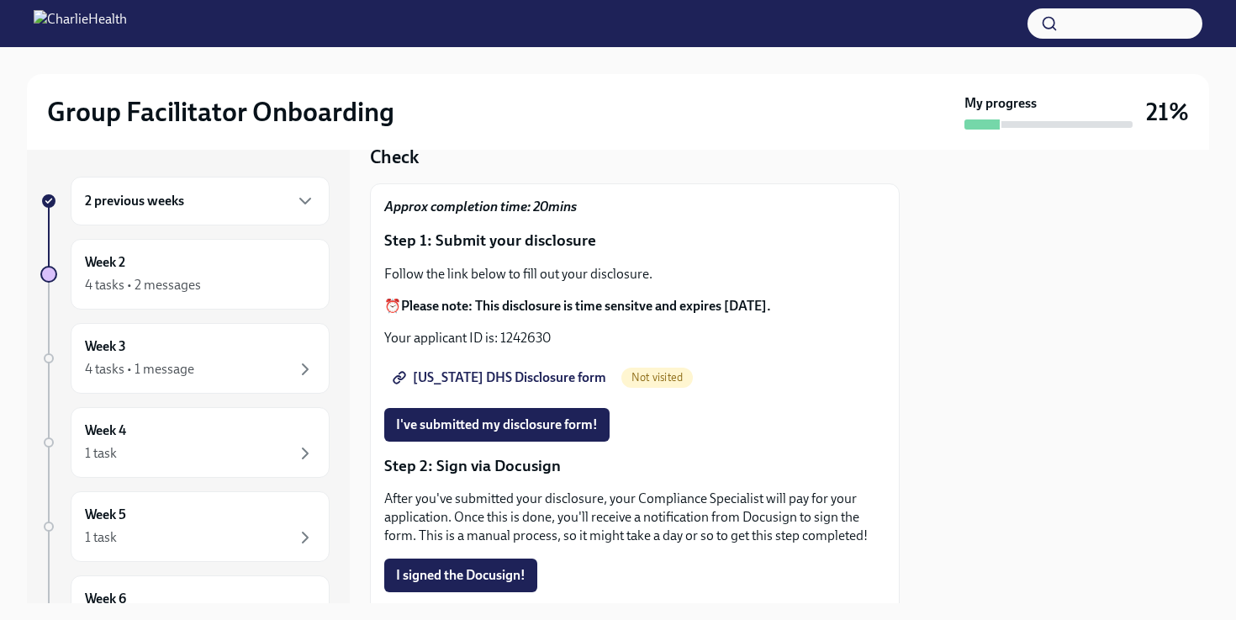
click at [517, 369] on span "Utah DHS Disclosure form" at bounding box center [501, 377] width 210 height 17
click at [518, 416] on span "I've submitted my disclosure form!" at bounding box center [497, 424] width 202 height 17
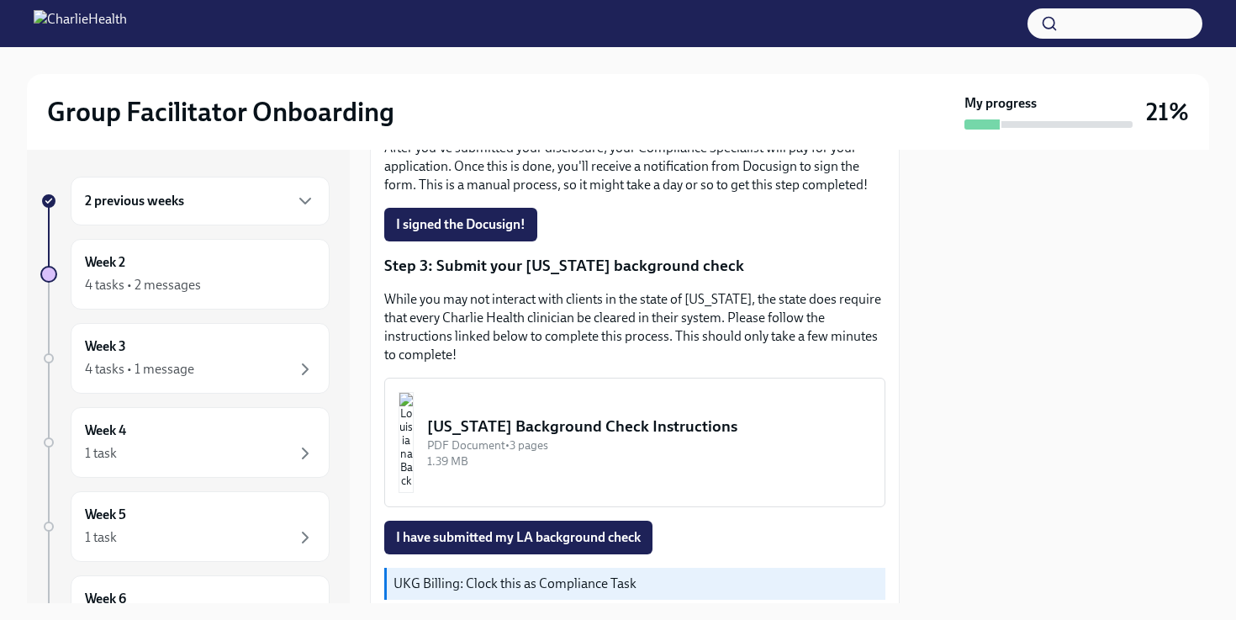
scroll to position [469, 0]
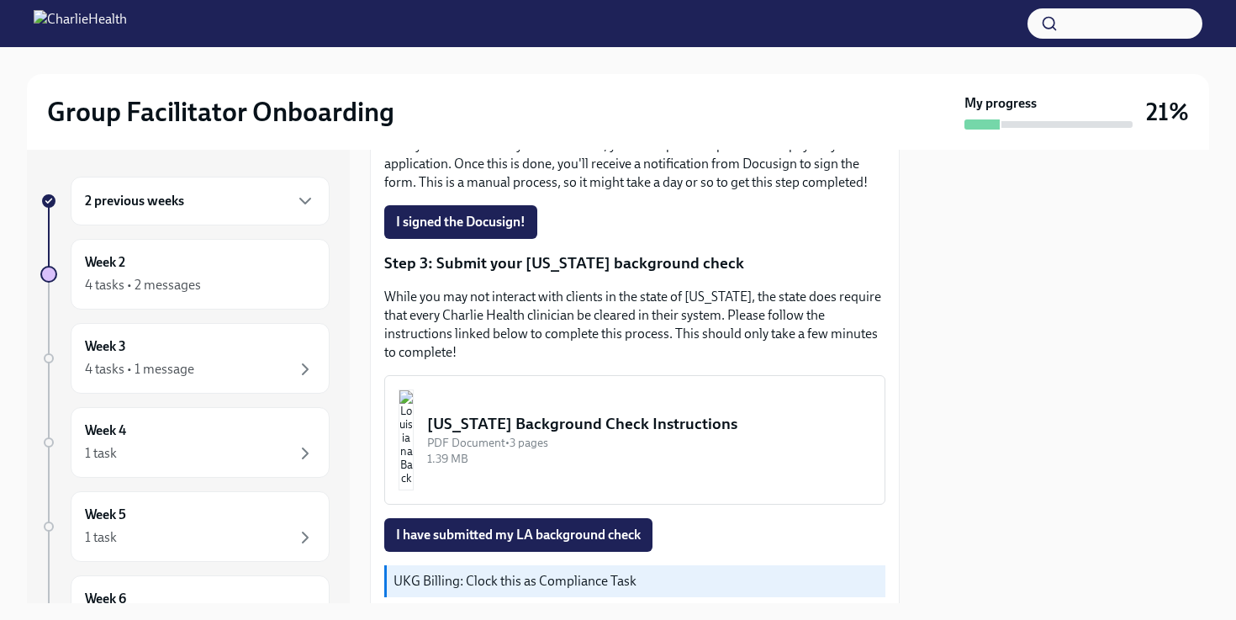
click at [566, 413] on div "Louisiana Background Check Instructions" at bounding box center [649, 424] width 444 height 22
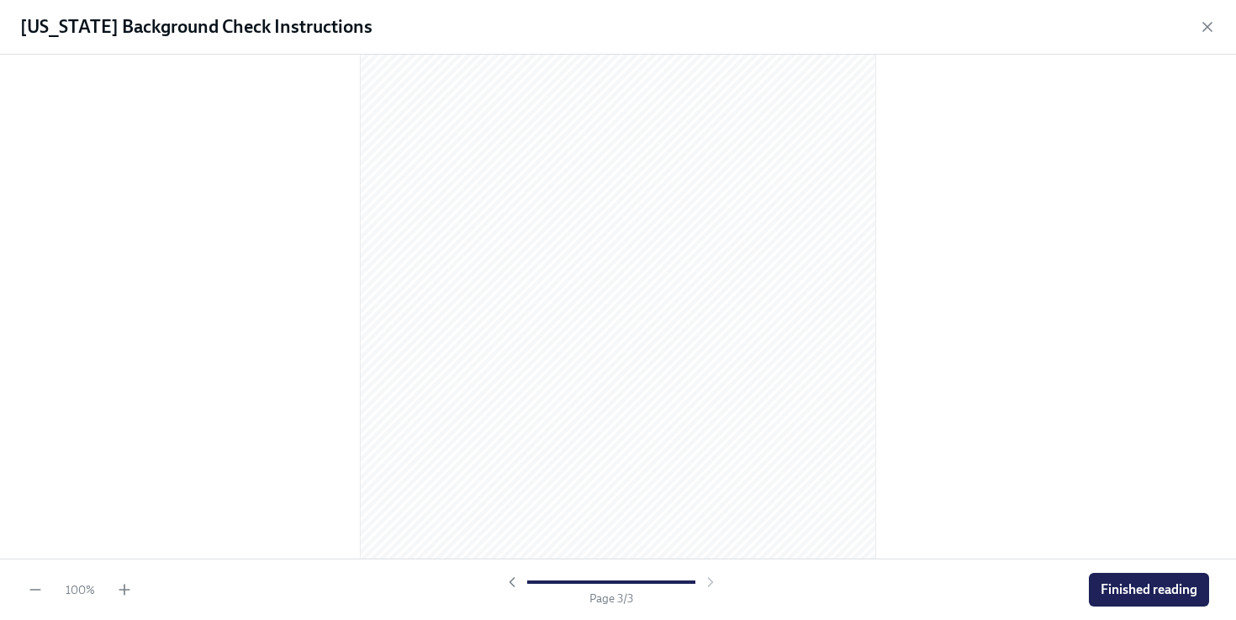
scroll to position [1553, 0]
click at [1120, 580] on button "Finished reading" at bounding box center [1149, 589] width 120 height 34
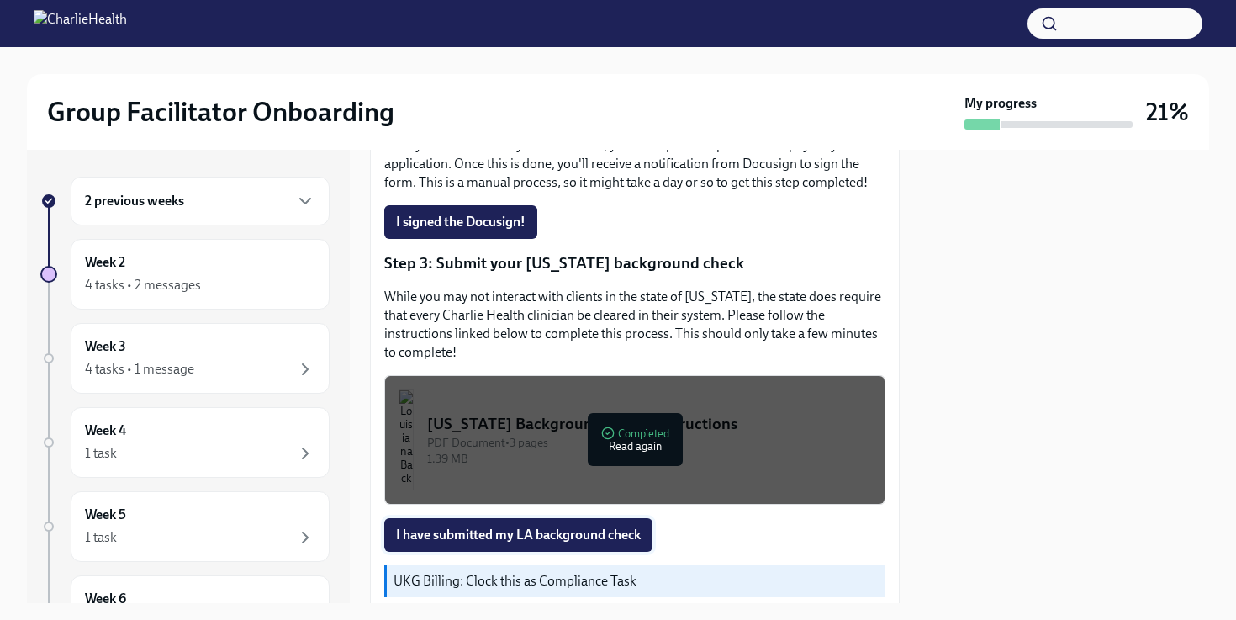
click at [455, 526] on span "I have submitted my LA background check" at bounding box center [518, 534] width 245 height 17
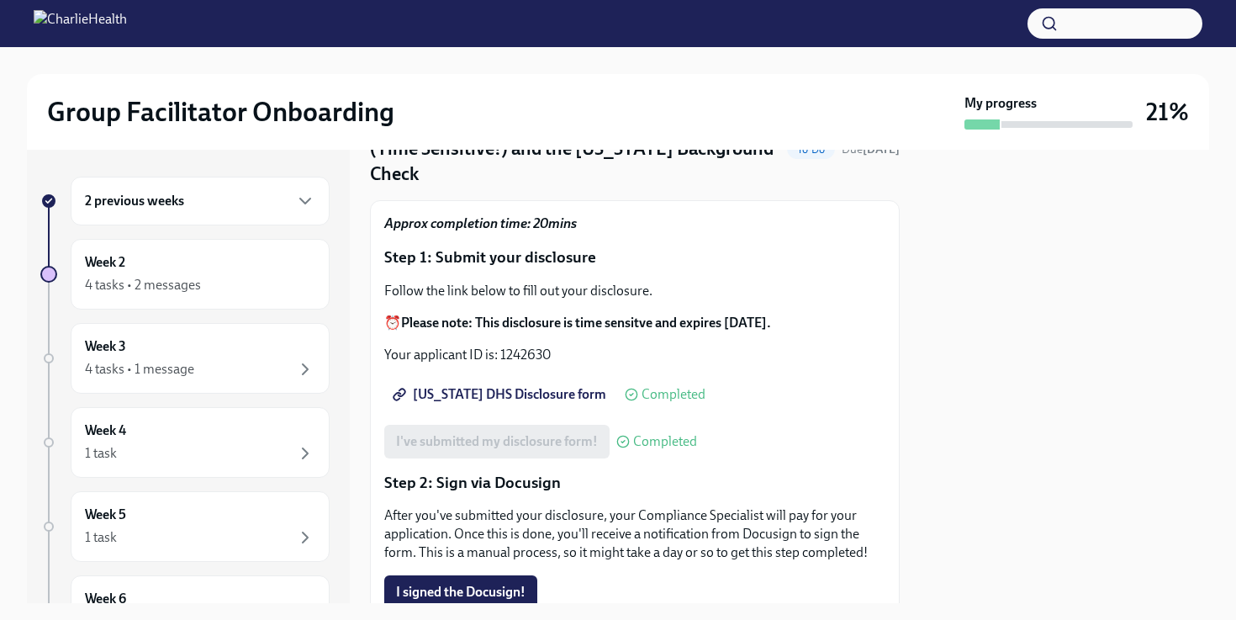
scroll to position [0, 0]
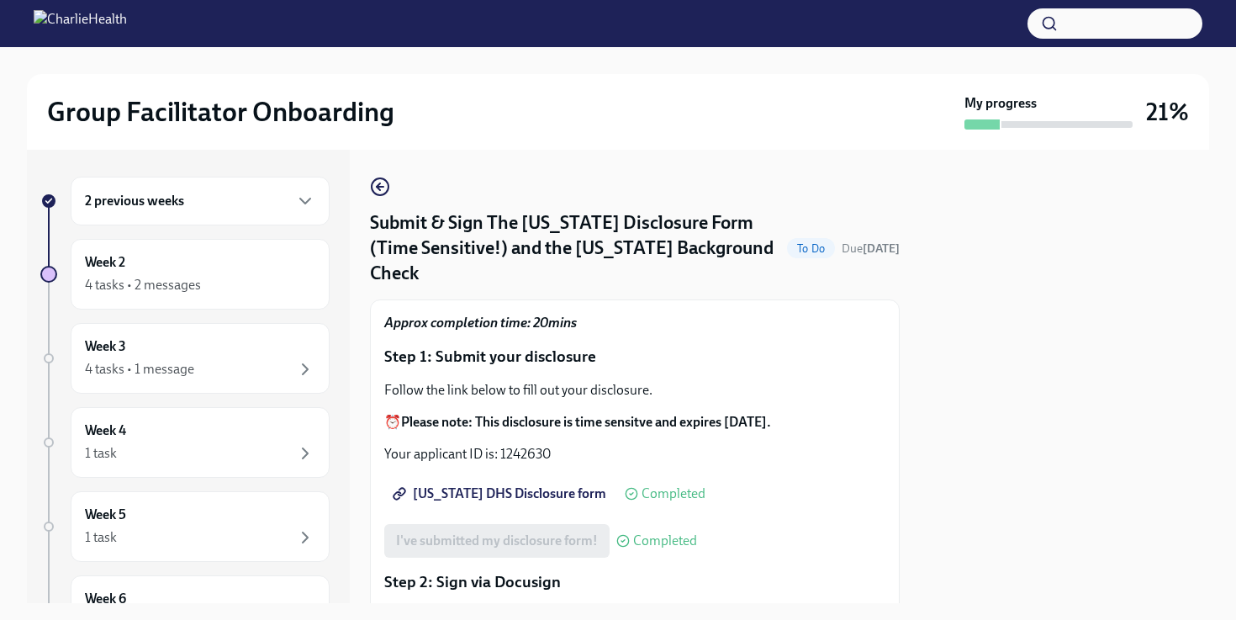
click at [117, 312] on div "2 previous weeks Week 2 4 tasks • 2 messages Week 3 4 tasks • 1 message Week 4 …" at bounding box center [184, 461] width 289 height 568
click at [117, 311] on div "2 previous weeks Week 2 4 tasks • 2 messages Week 3 4 tasks • 1 message Week 4 …" at bounding box center [184, 461] width 289 height 568
click at [127, 287] on div "4 tasks • 2 messages" at bounding box center [143, 285] width 116 height 18
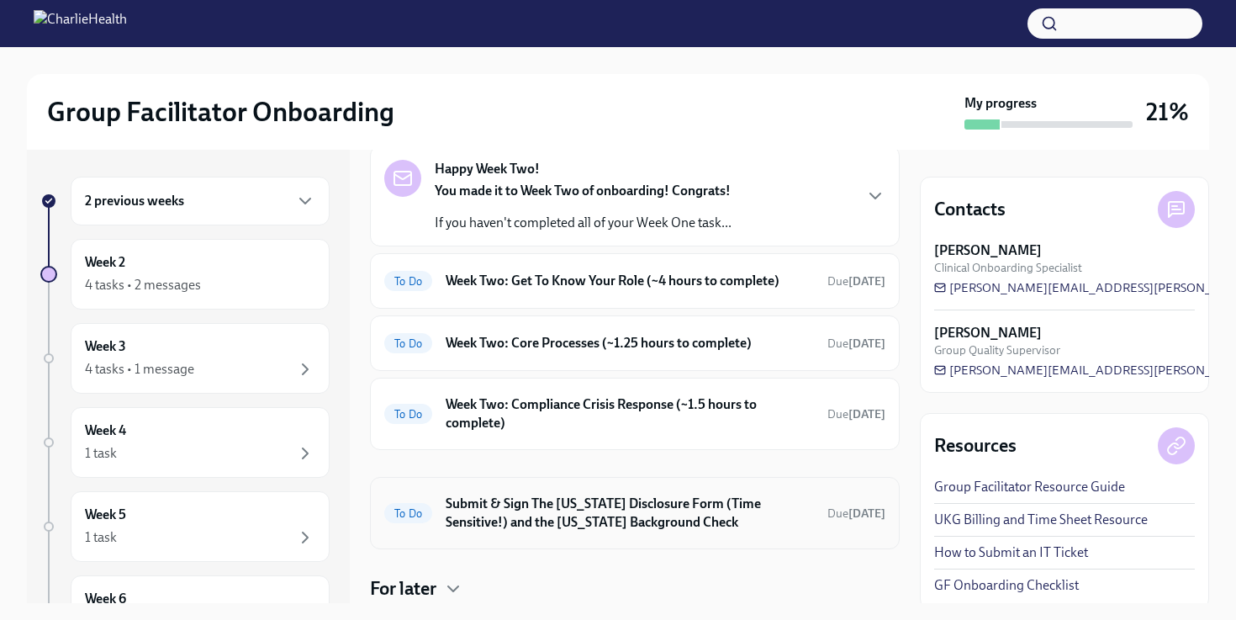
scroll to position [90, 0]
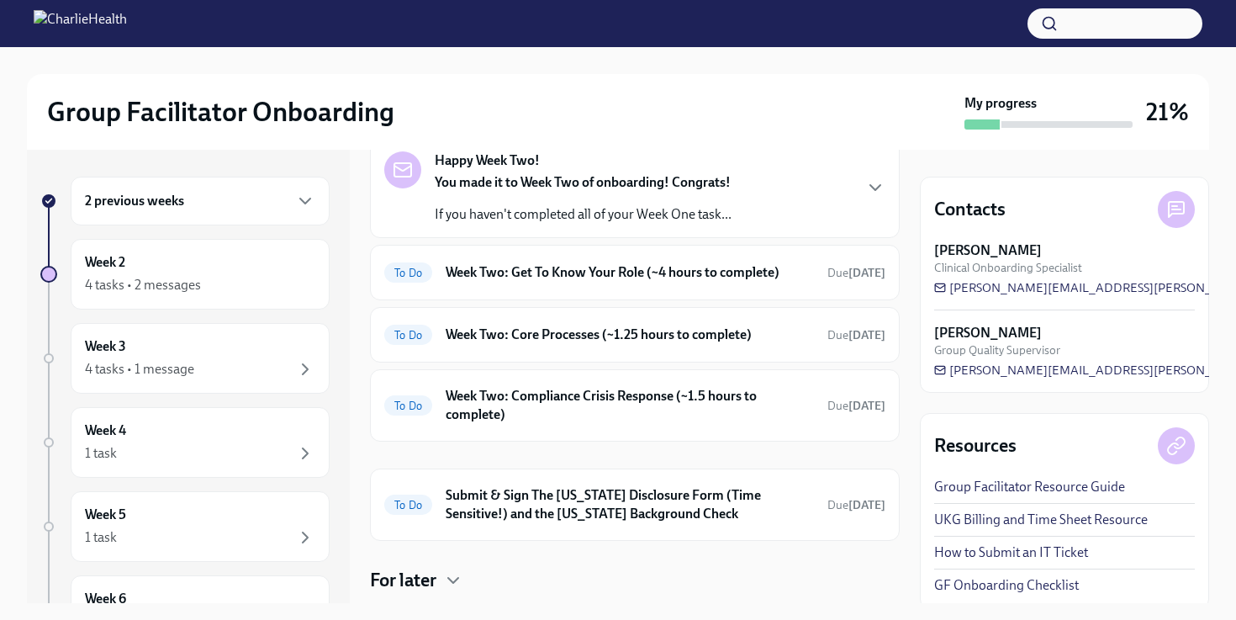
click at [506, 195] on div "You made it to Week Two of onboarding! Congrats! If you haven't completed all o…" at bounding box center [583, 198] width 297 height 50
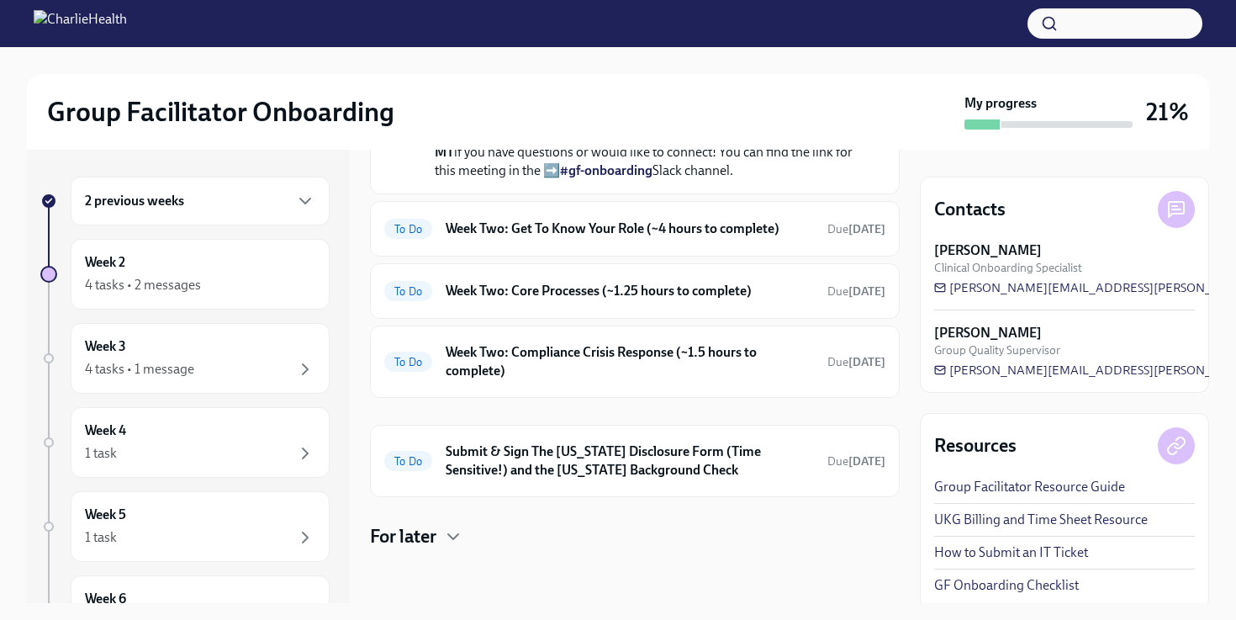
scroll to position [517, 0]
click at [472, 238] on h6 "Week Two: Get To Know Your Role (~4 hours to complete)" at bounding box center [630, 228] width 368 height 18
